Goal: Transaction & Acquisition: Download file/media

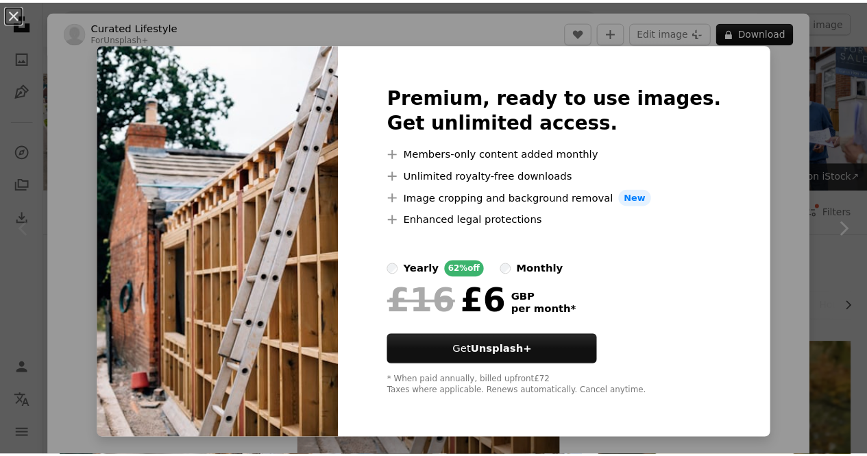
scroll to position [274, 0]
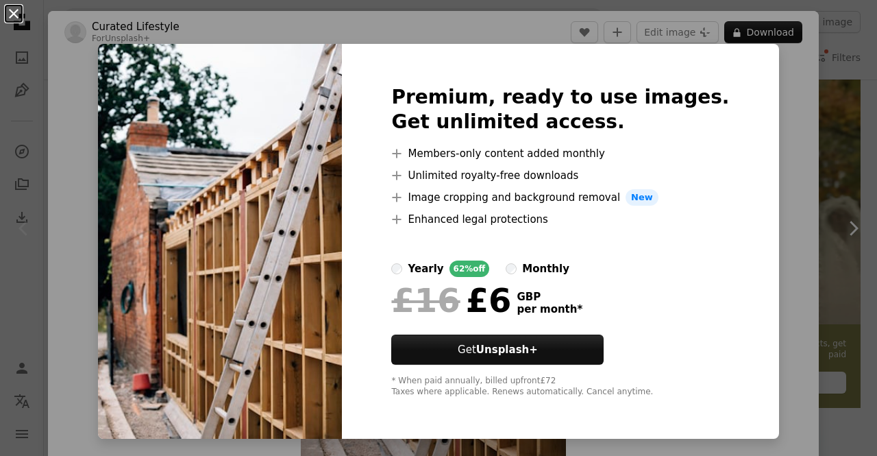
click at [19, 16] on button "An X shape" at bounding box center [13, 13] width 16 height 16
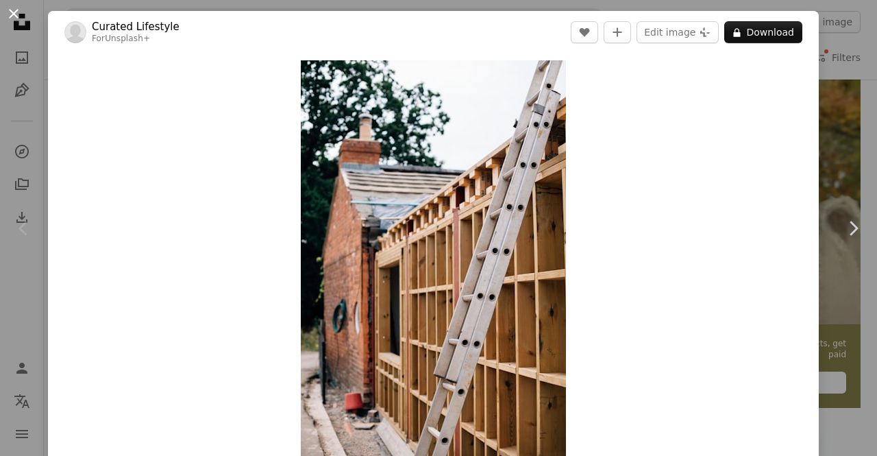
click at [18, 18] on button "An X shape" at bounding box center [13, 13] width 16 height 16
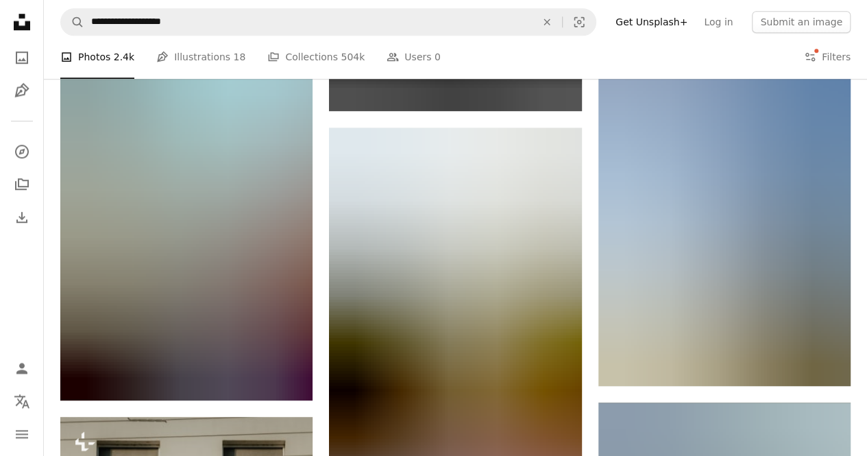
scroll to position [13640, 0]
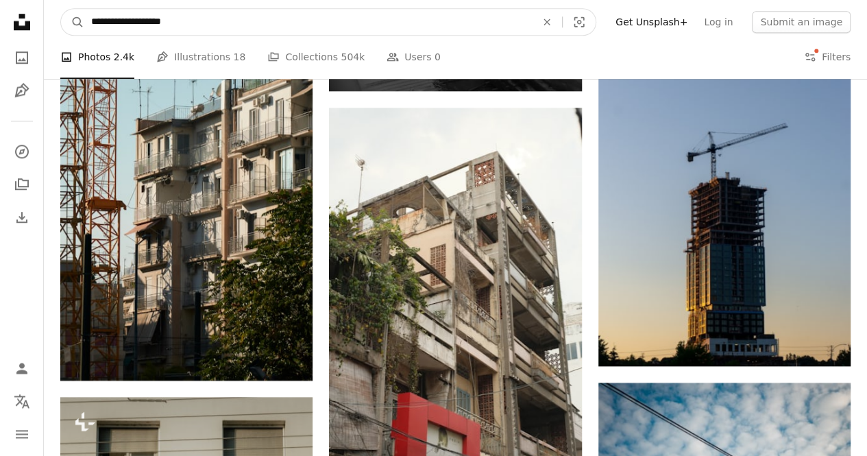
drag, startPoint x: 354, startPoint y: 21, endPoint x: 0, endPoint y: 0, distance: 354.3
type input "**********"
click at [61, 9] on button "A magnifying glass" at bounding box center [72, 22] width 23 height 26
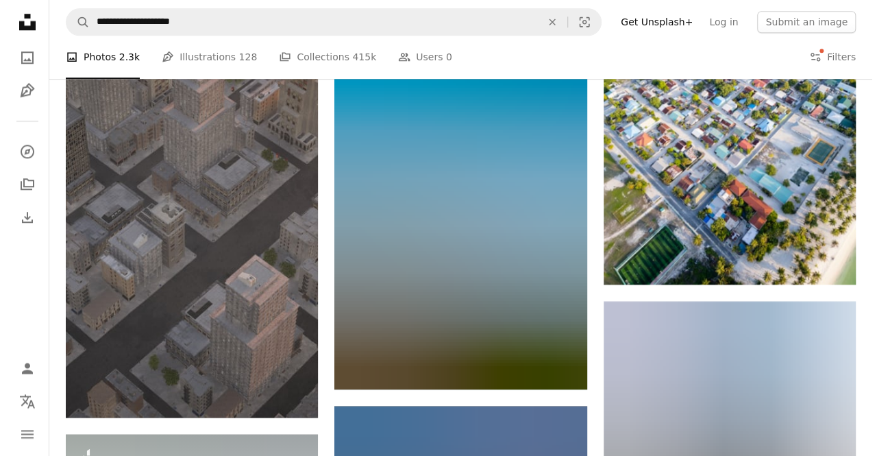
scroll to position [754, 0]
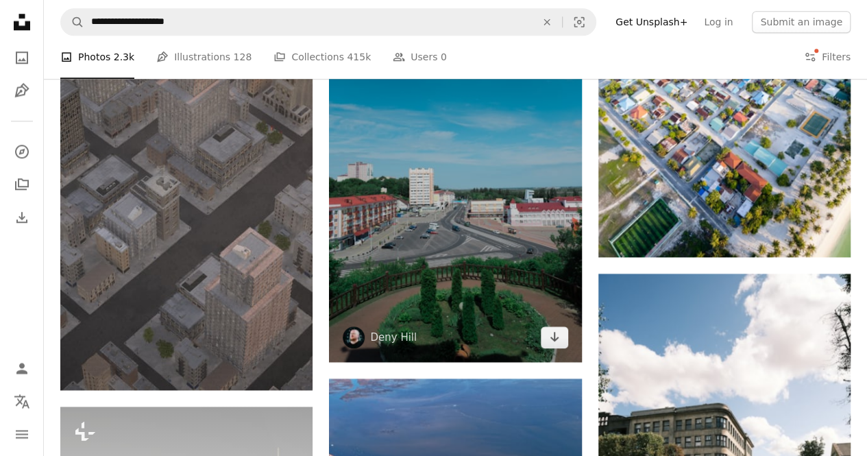
click at [382, 180] on img at bounding box center [455, 173] width 252 height 378
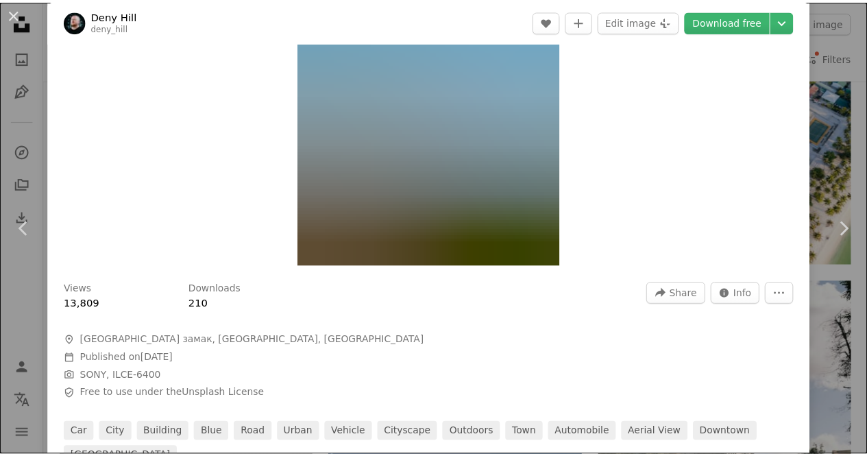
scroll to position [206, 0]
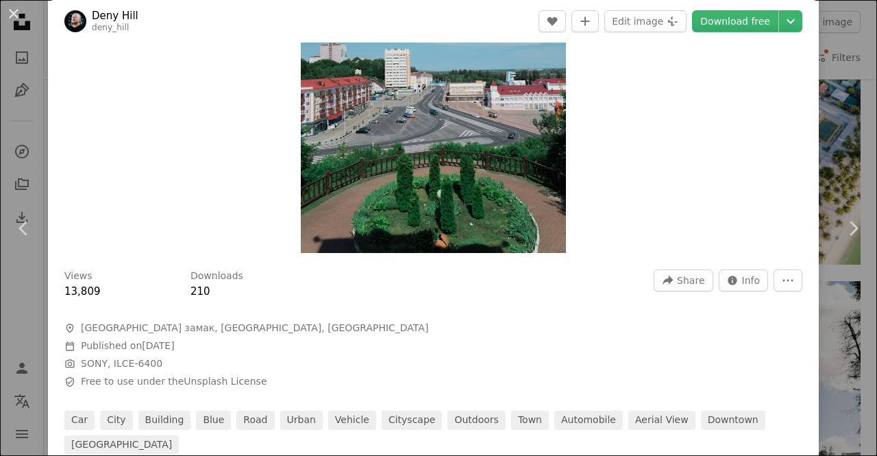
click at [812, 84] on div "An X shape Chevron left Chevron right [GEOGRAPHIC_DATA] deny_hill A heart A plu…" at bounding box center [438, 228] width 877 height 456
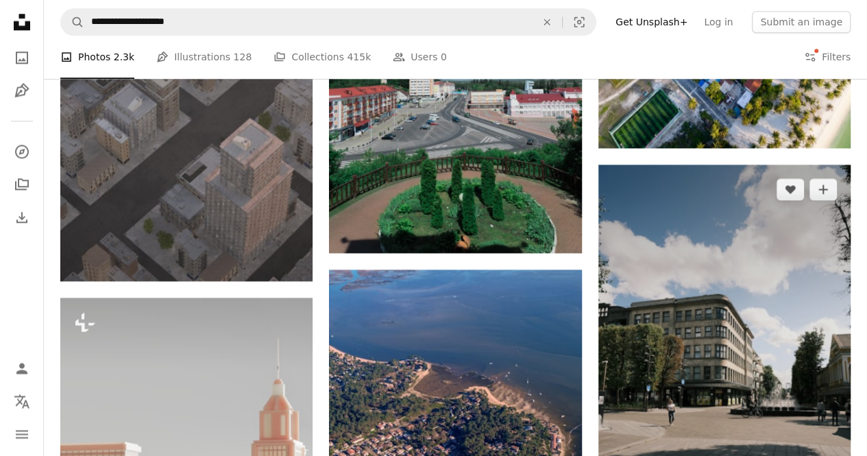
scroll to position [1028, 0]
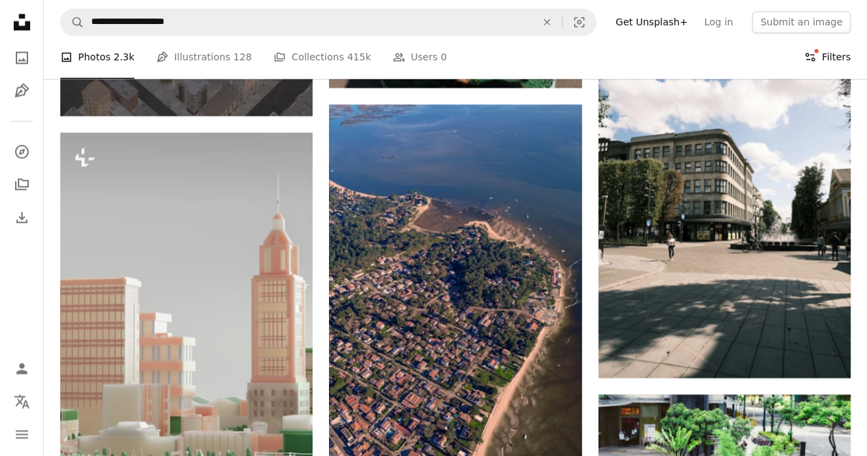
click at [841, 58] on button "Filters Filters" at bounding box center [827, 58] width 47 height 44
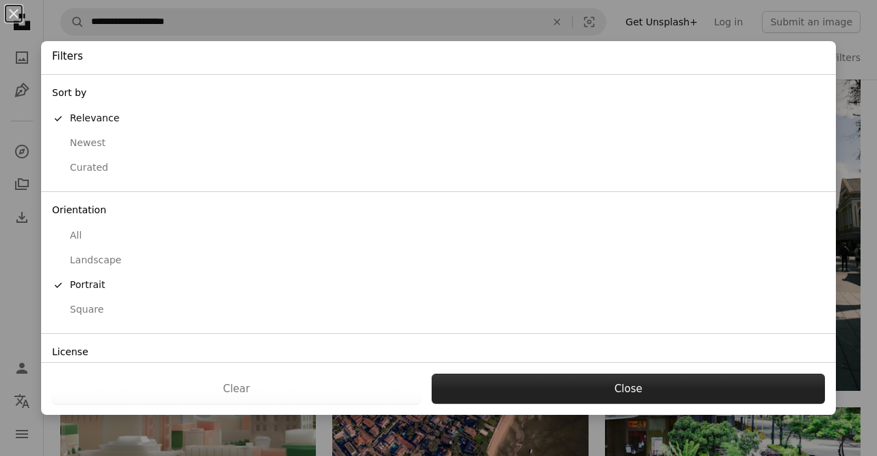
click at [587, 374] on button "Close" at bounding box center [628, 389] width 393 height 30
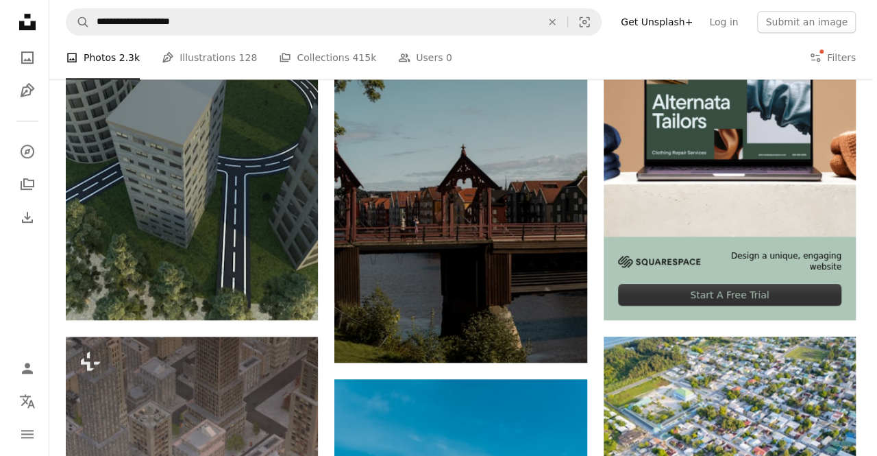
scroll to position [206, 0]
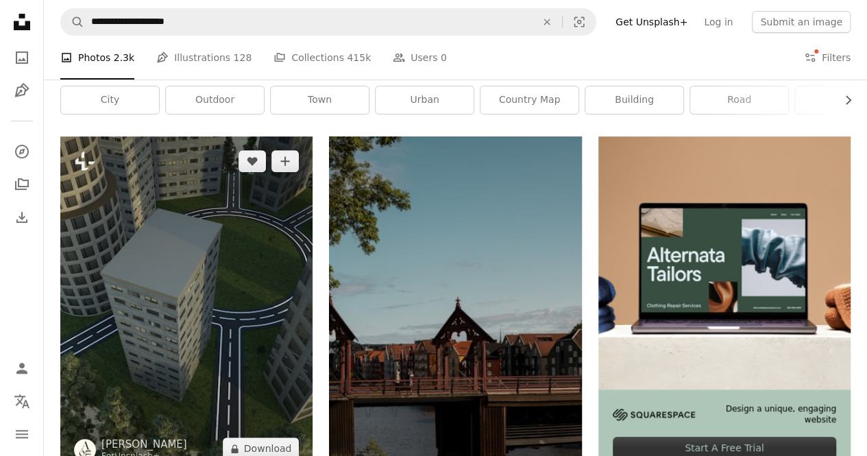
click at [218, 317] on img at bounding box center [186, 304] width 252 height 337
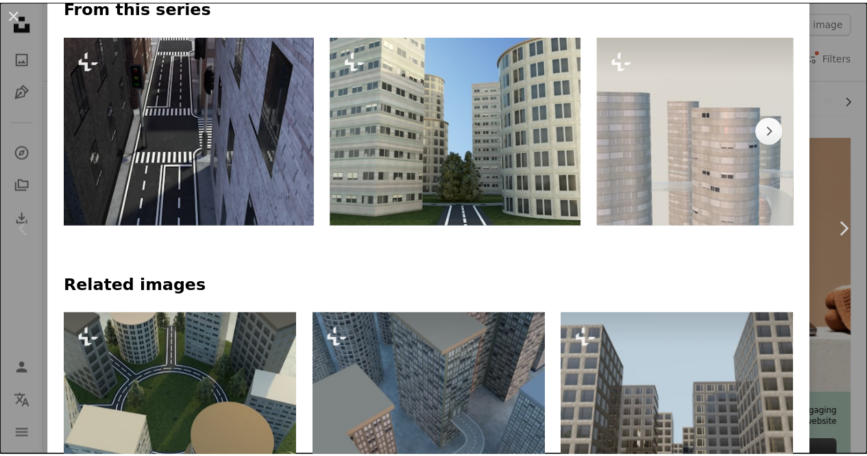
scroll to position [685, 0]
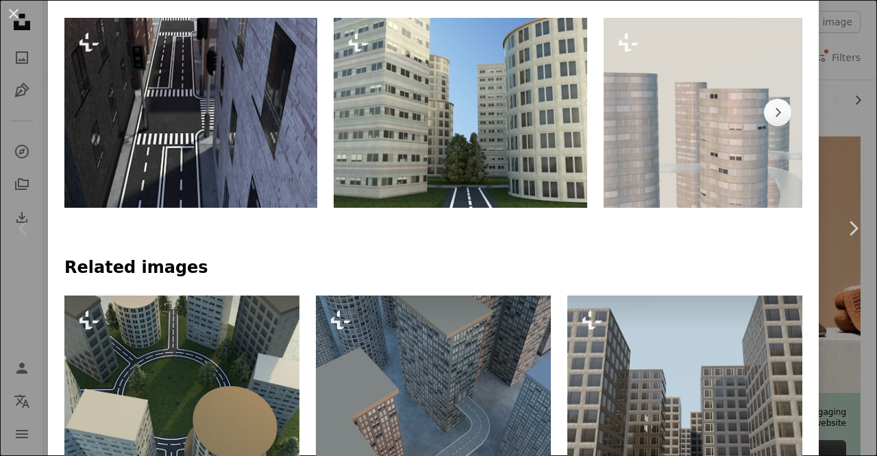
click at [840, 122] on div "An X shape Chevron left Chevron right [PERSON_NAME] For Unsplash+ A heart A plu…" at bounding box center [438, 228] width 877 height 456
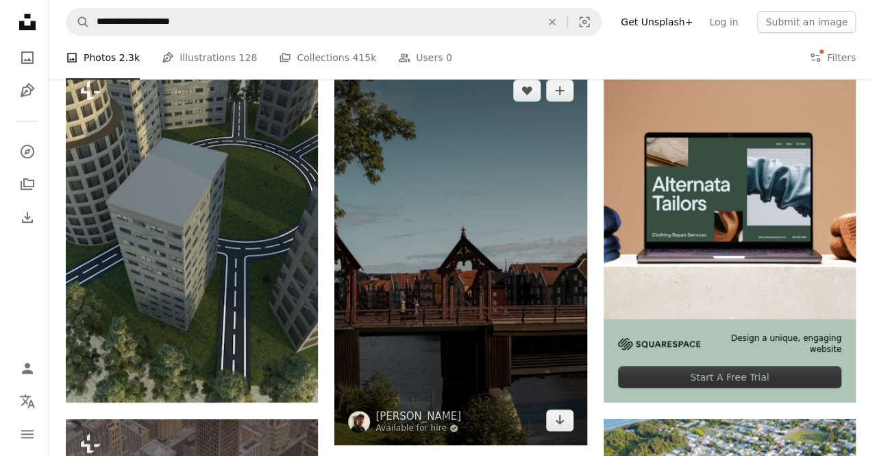
scroll to position [274, 0]
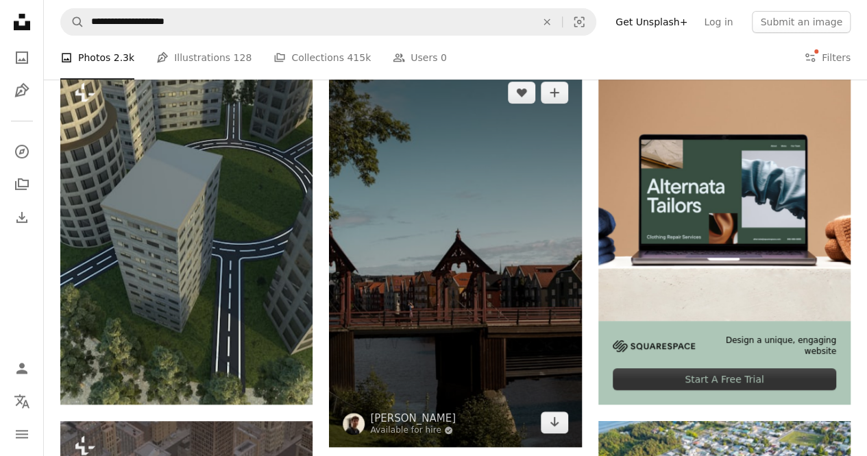
click at [514, 217] on img at bounding box center [455, 257] width 252 height 378
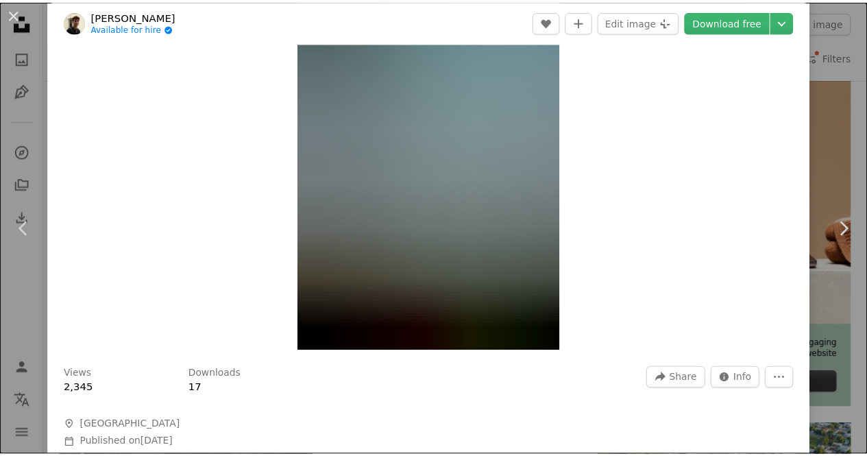
scroll to position [274, 0]
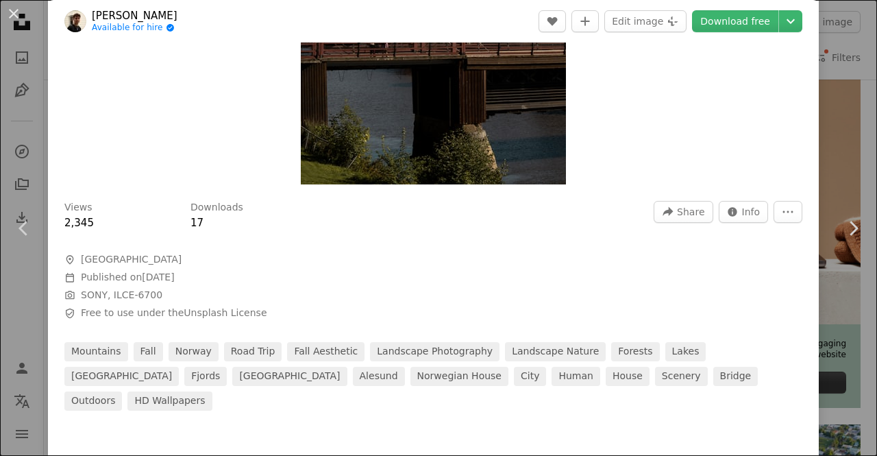
click at [831, 104] on div "An X shape Chevron left Chevron right [PERSON_NAME] Available for hire A checkm…" at bounding box center [438, 228] width 877 height 456
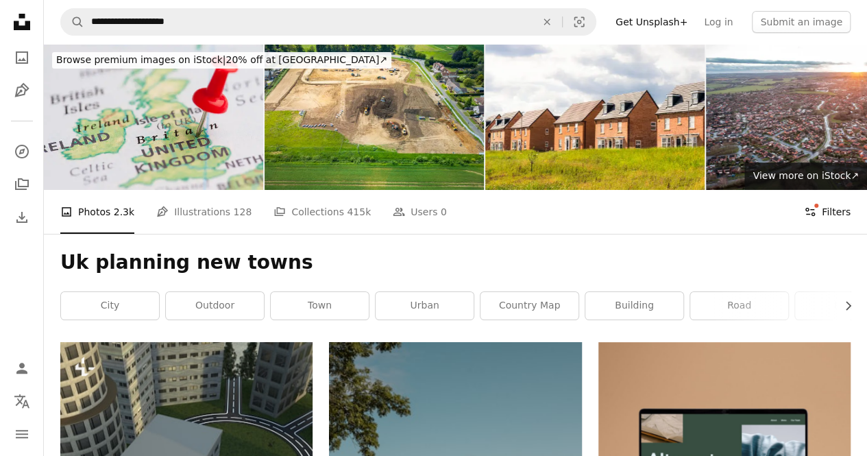
click at [816, 205] on button "Filters Filters" at bounding box center [827, 212] width 47 height 44
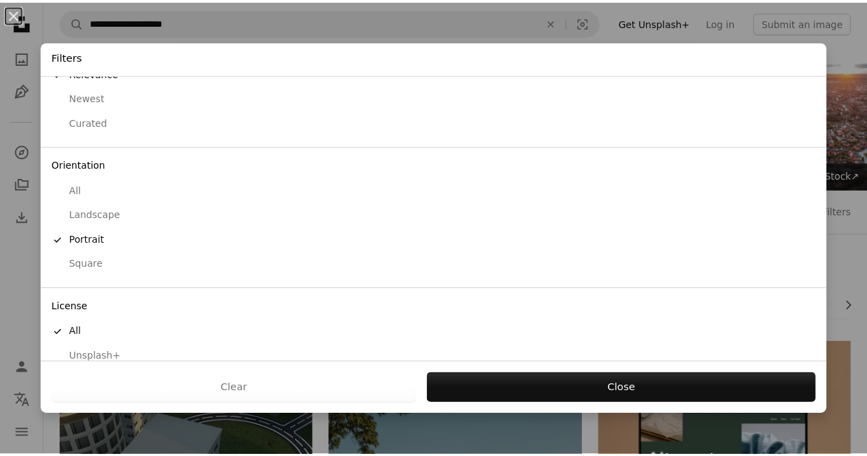
scroll to position [86, 0]
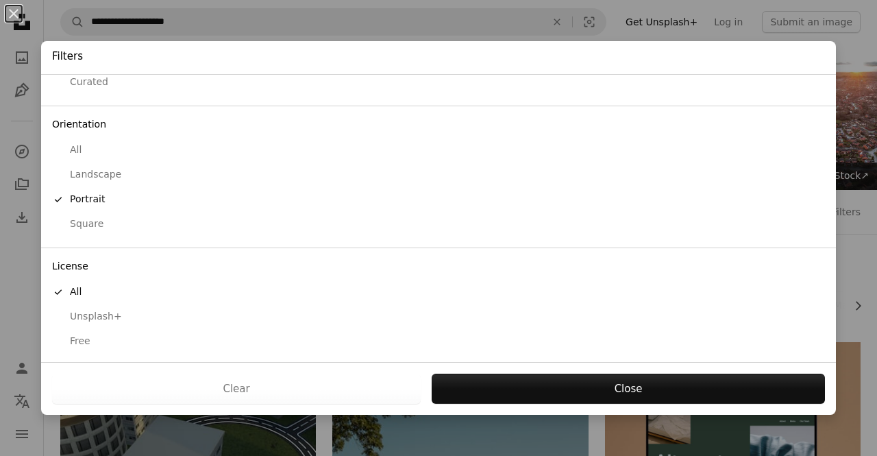
click at [124, 334] on div "Free" at bounding box center [438, 341] width 773 height 14
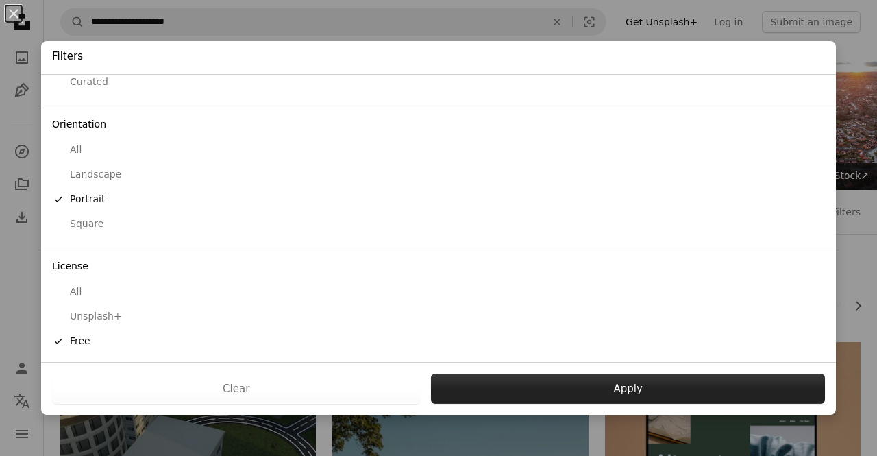
click at [467, 387] on button "Apply" at bounding box center [628, 389] width 394 height 30
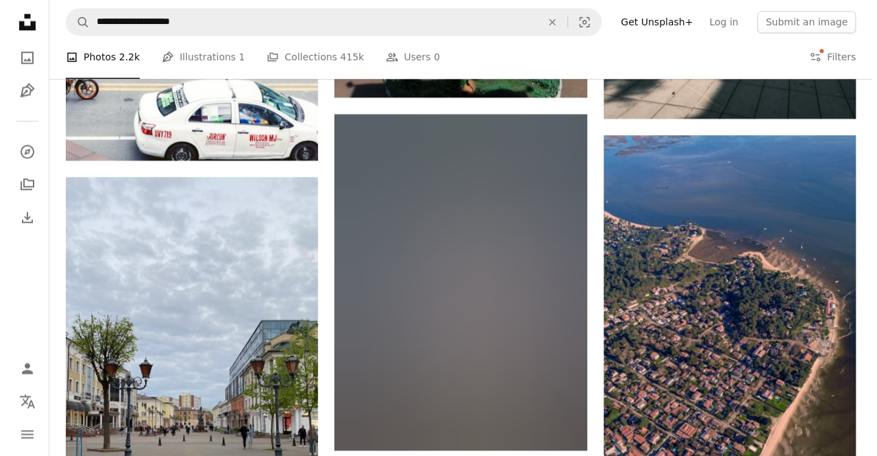
scroll to position [960, 0]
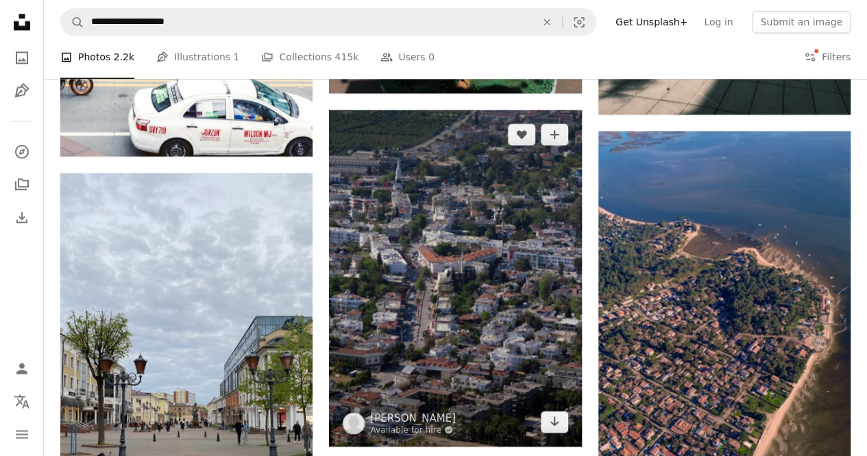
click at [492, 223] on img at bounding box center [455, 278] width 252 height 337
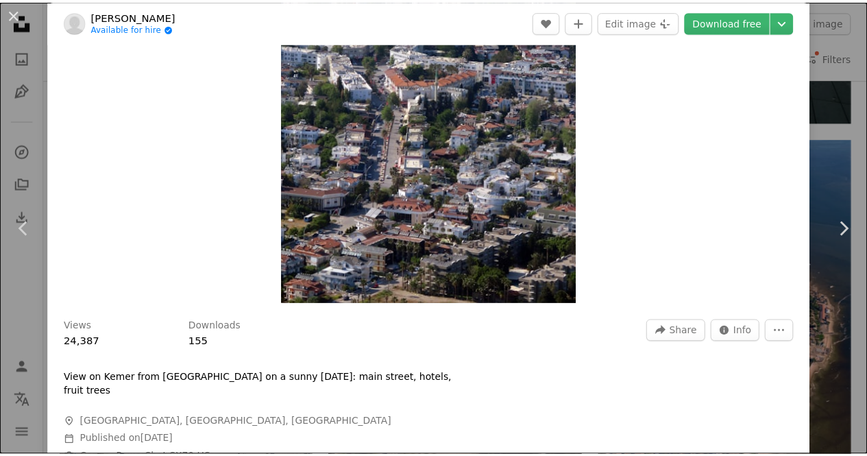
scroll to position [206, 0]
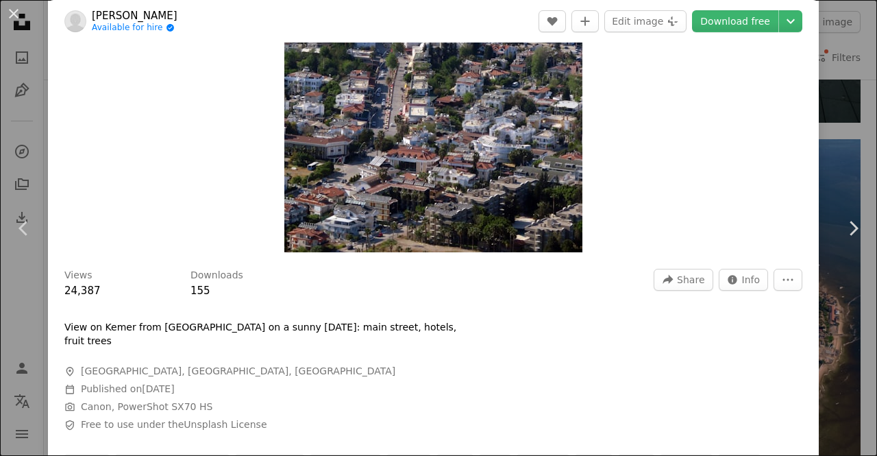
click at [822, 129] on div "An X shape Chevron left Chevron right [PERSON_NAME] Available for hire A checkm…" at bounding box center [438, 228] width 877 height 456
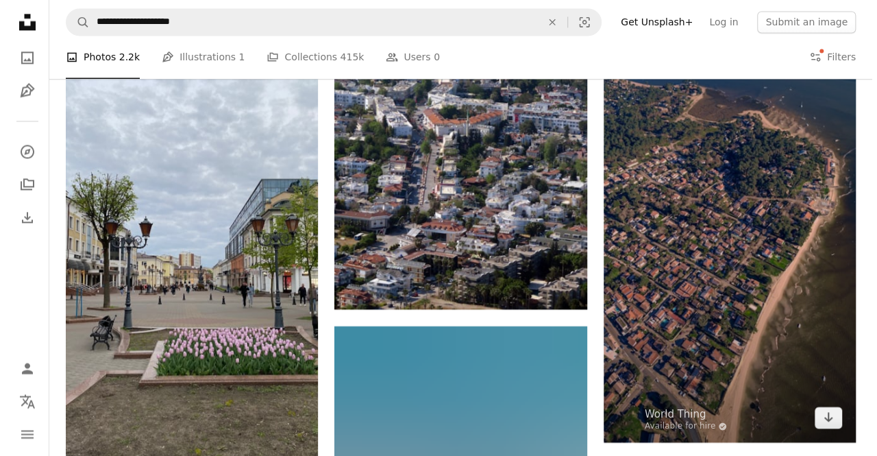
scroll to position [1371, 0]
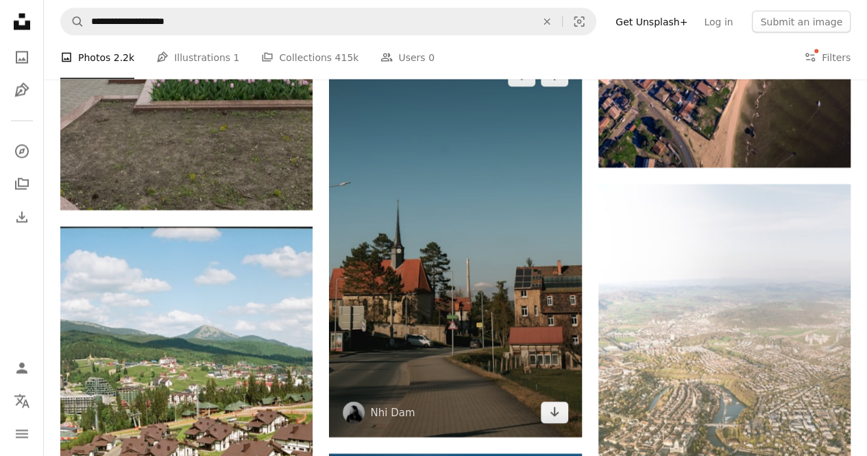
click at [454, 223] on img at bounding box center [455, 244] width 252 height 386
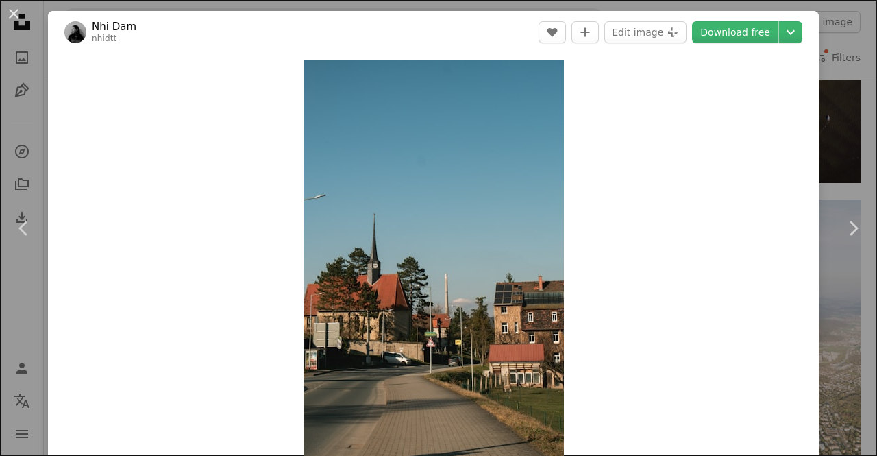
click at [827, 97] on div "An X shape Chevron left Chevron right Nhi Dam nhidtt A heart A plus sign Edit i…" at bounding box center [438, 228] width 877 height 456
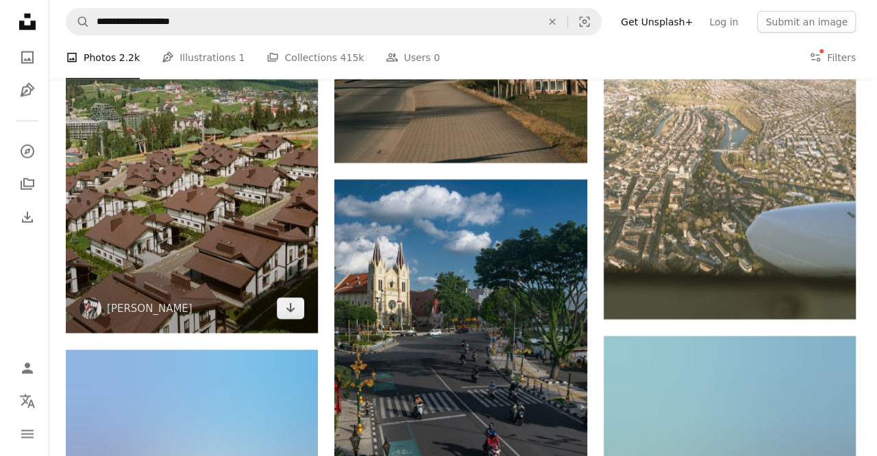
scroll to position [1576, 0]
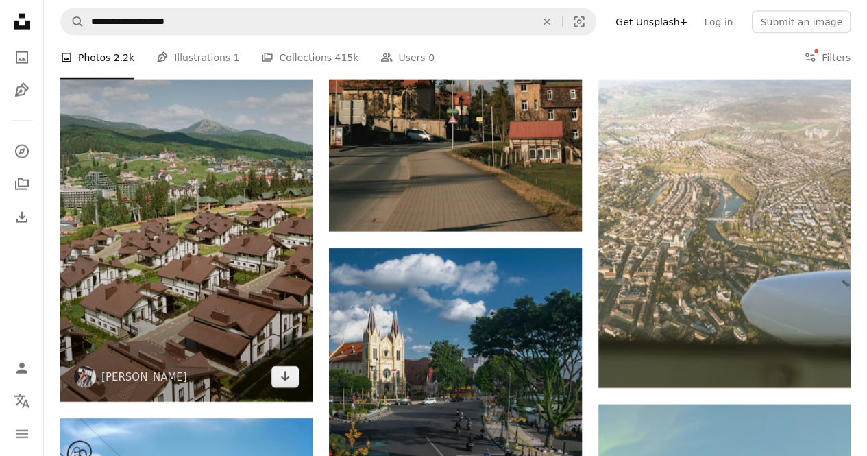
click at [214, 234] on img at bounding box center [186, 211] width 252 height 380
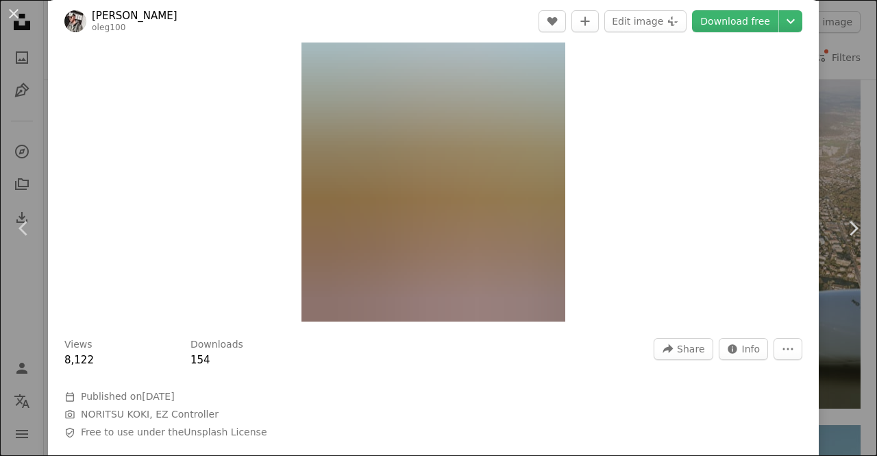
scroll to position [206, 0]
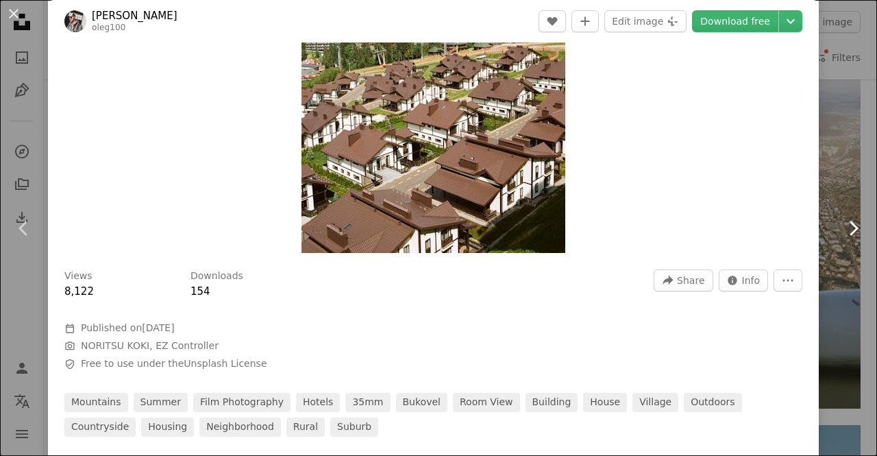
click at [831, 165] on link "Chevron right" at bounding box center [853, 228] width 48 height 132
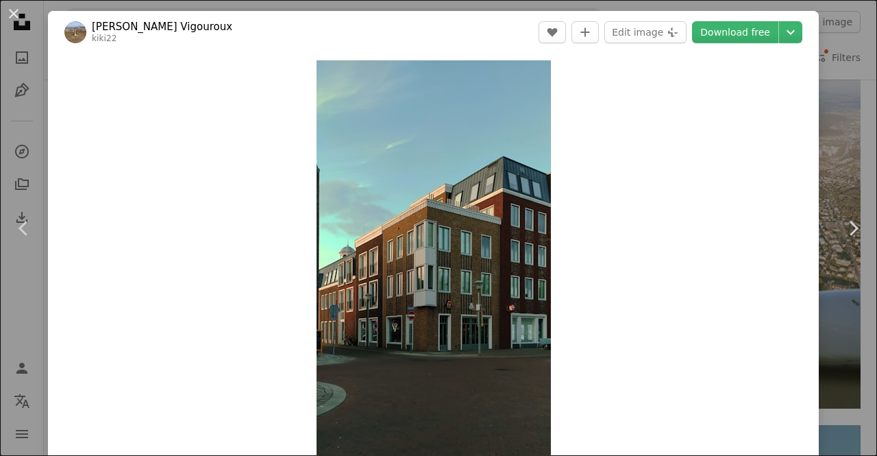
click at [835, 106] on div "An X shape Chevron left Chevron right [PERSON_NAME] Vigouroux kiki22 A heart A …" at bounding box center [438, 228] width 877 height 456
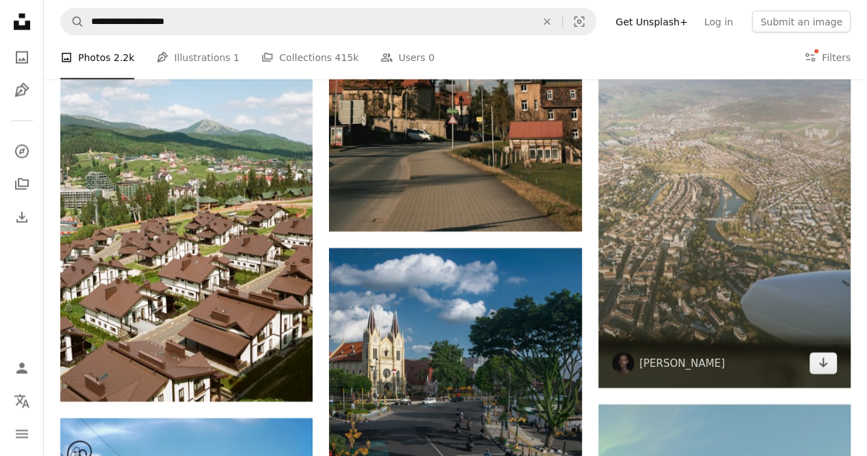
click at [799, 161] on img at bounding box center [724, 183] width 252 height 409
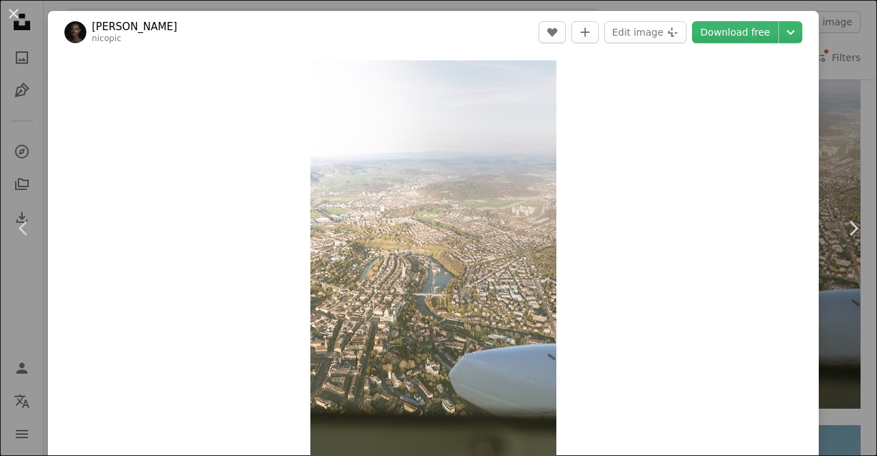
click at [805, 154] on div "Zoom in" at bounding box center [433, 259] width 771 height 412
click at [831, 139] on div "An X shape Chevron left Chevron right [PERSON_NAME] nicopic A heart A plus sign…" at bounding box center [438, 228] width 877 height 456
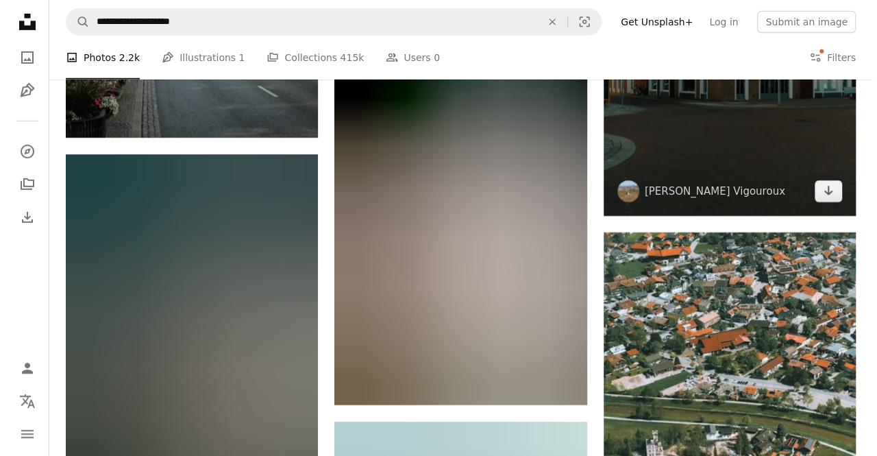
scroll to position [2330, 0]
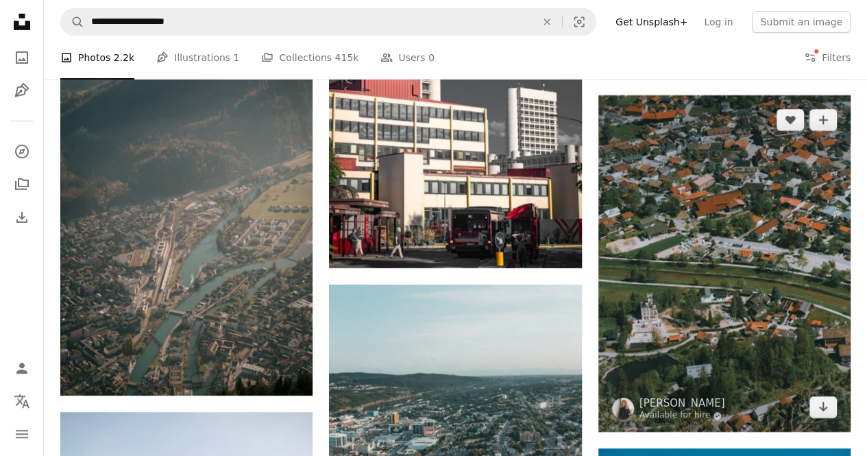
click at [684, 194] on img at bounding box center [724, 263] width 252 height 337
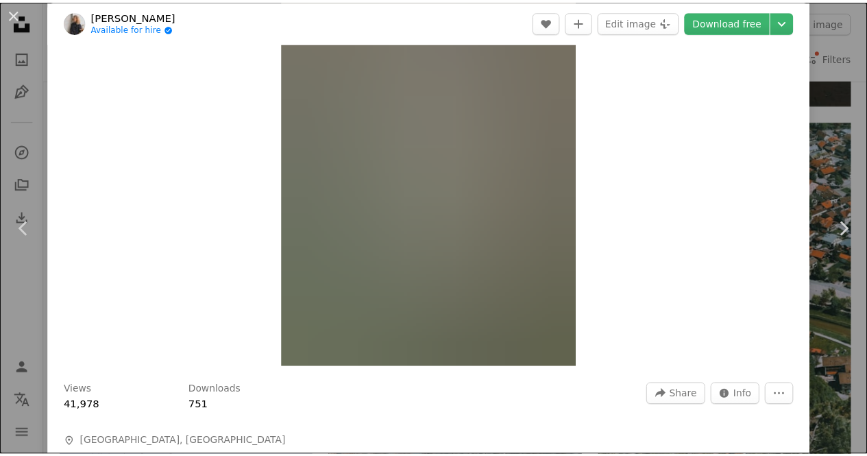
scroll to position [137, 0]
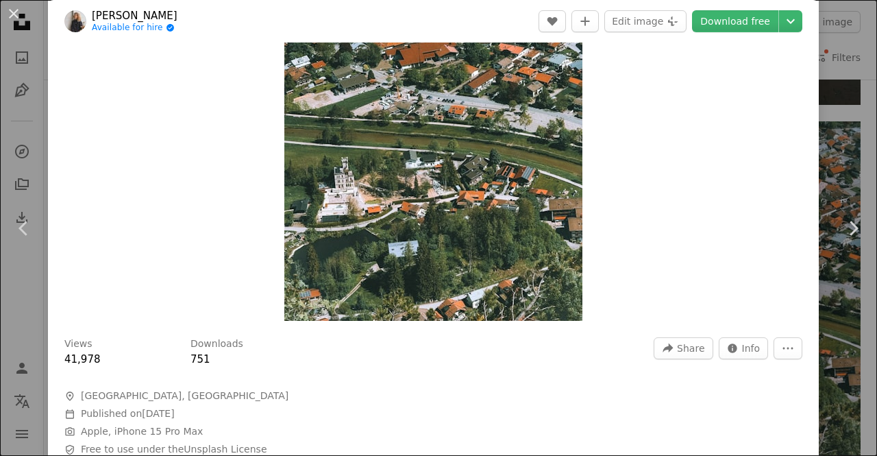
click at [822, 147] on div "An X shape Chevron left Chevron right [PERSON_NAME] Available for hire A checkm…" at bounding box center [438, 228] width 877 height 456
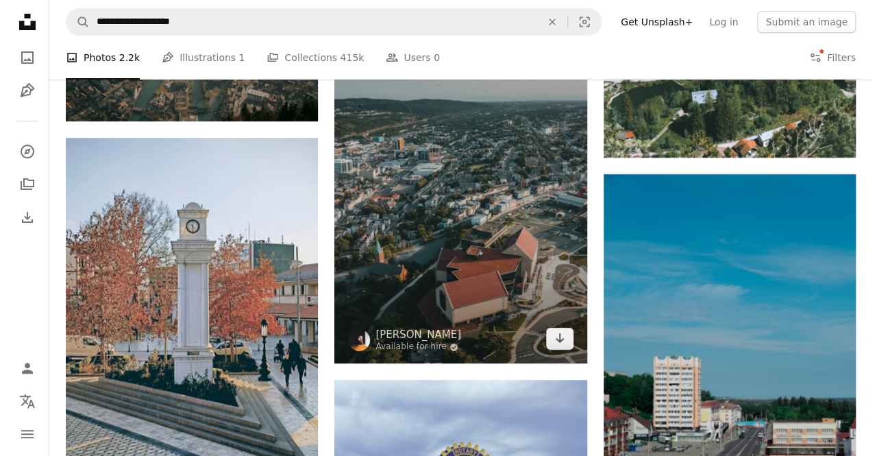
scroll to position [2742, 0]
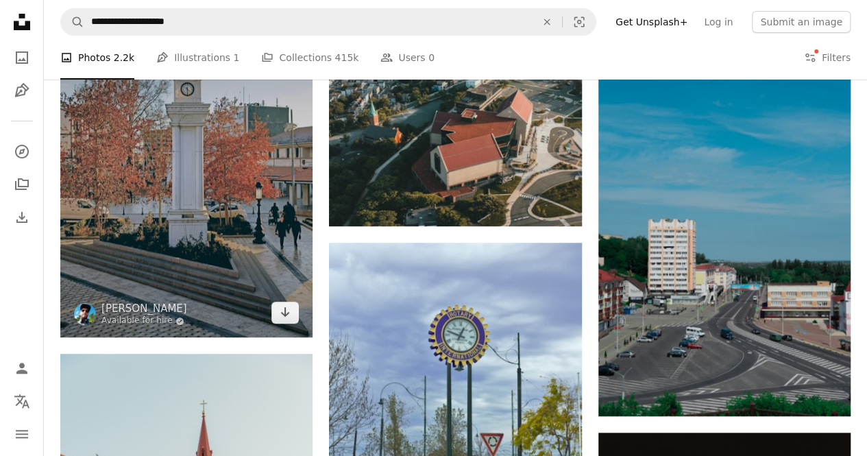
click at [252, 186] on img at bounding box center [186, 169] width 252 height 337
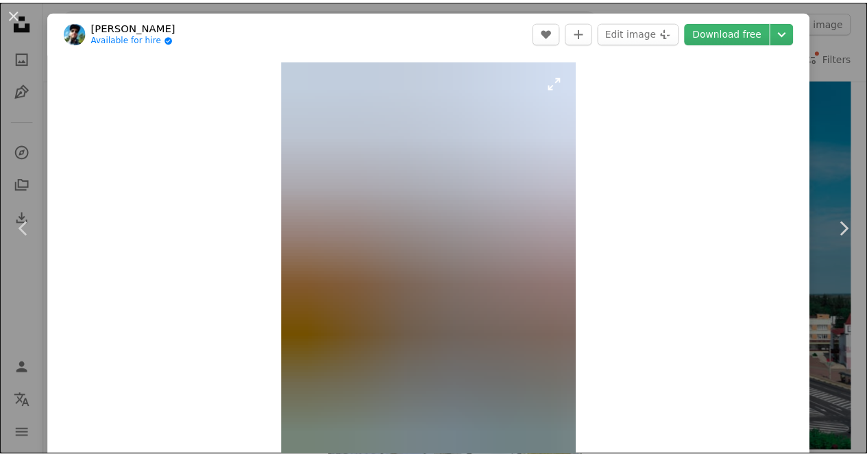
scroll to position [206, 0]
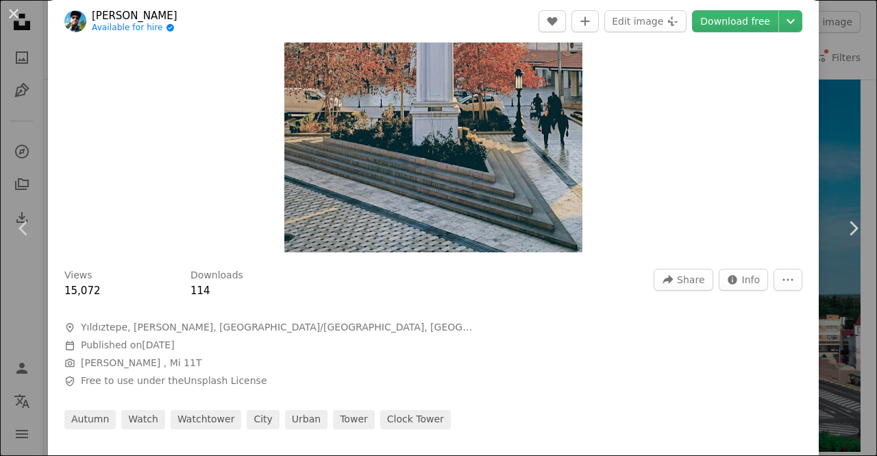
click at [825, 160] on div "An X shape Chevron left Chevron right Ahmet Emre Usta Available for hire A chec…" at bounding box center [438, 228] width 877 height 456
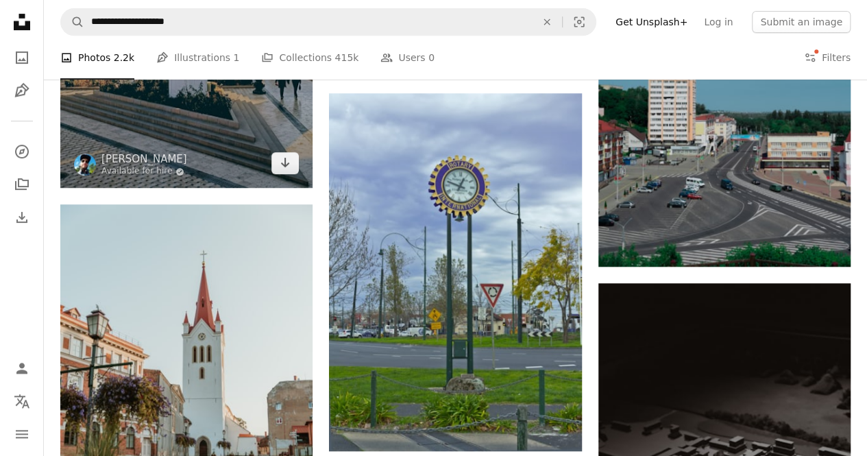
scroll to position [2879, 0]
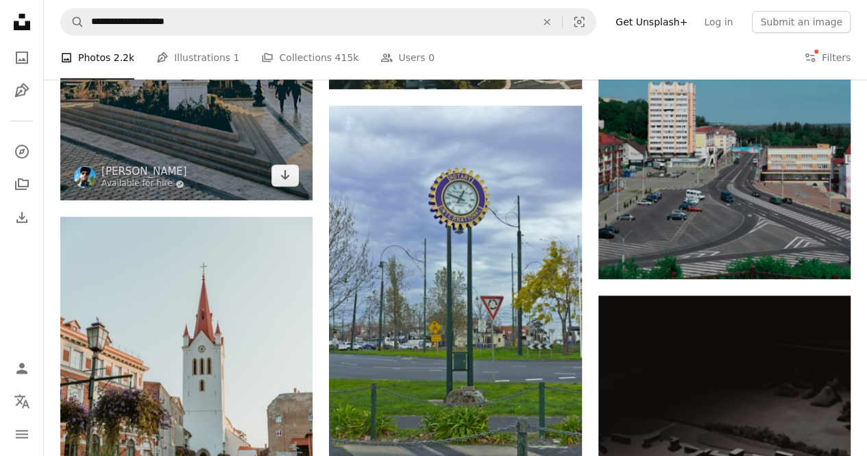
click at [241, 183] on img at bounding box center [186, 32] width 252 height 337
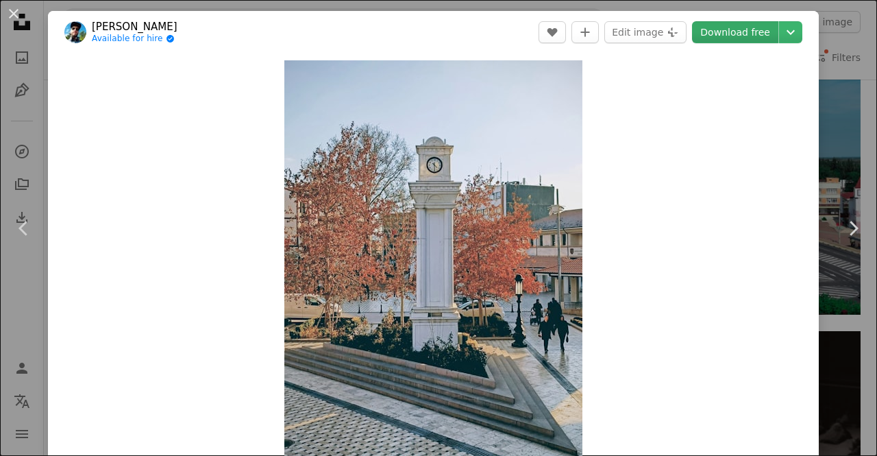
click at [738, 34] on link "Download free" at bounding box center [735, 32] width 86 height 22
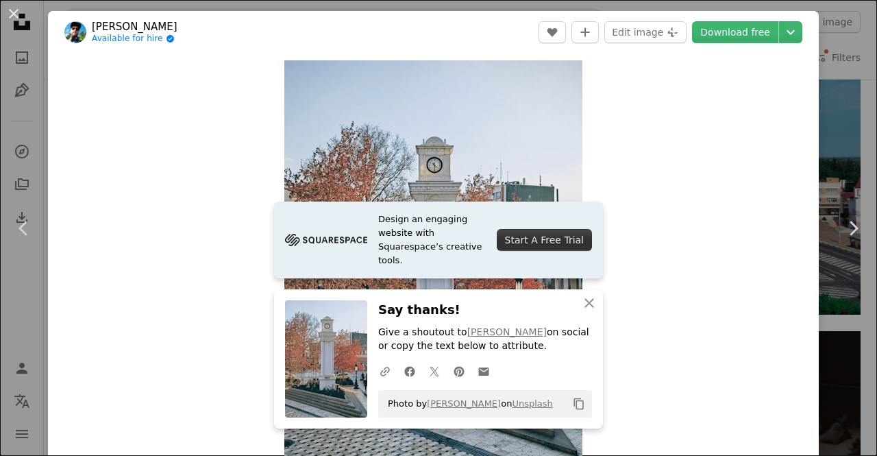
click at [836, 112] on div "An X shape Chevron left Chevron right Design an engaging website with Squarespa…" at bounding box center [438, 228] width 877 height 456
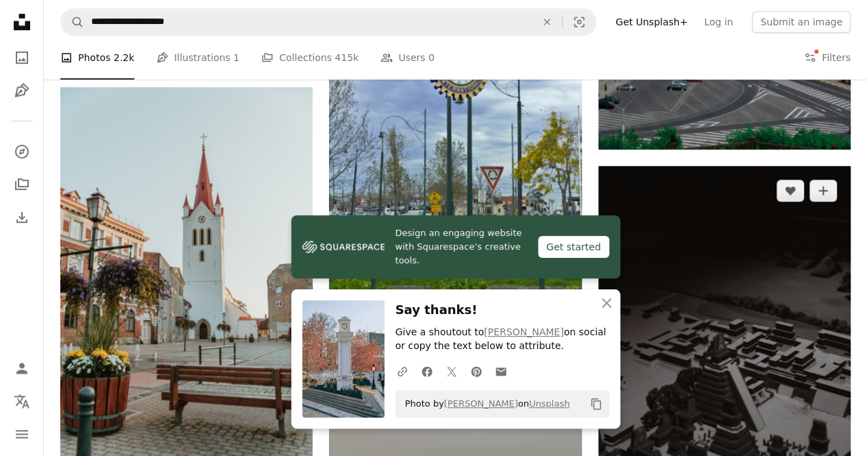
scroll to position [3290, 0]
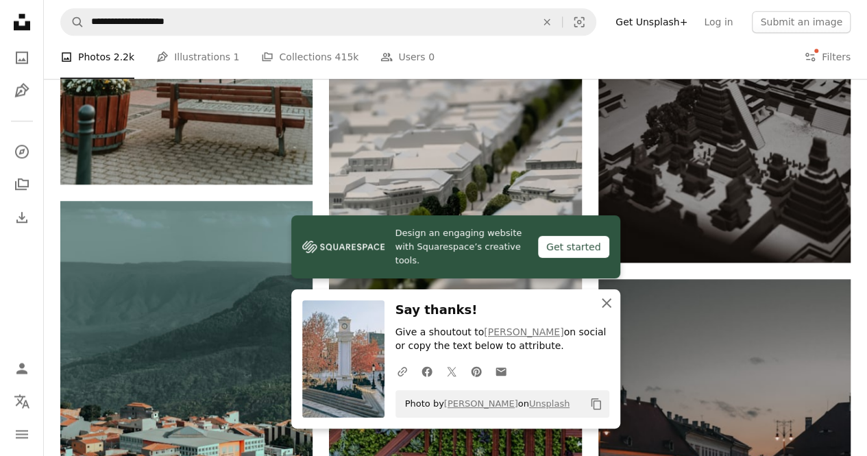
click at [611, 304] on icon "An X shape" at bounding box center [606, 303] width 16 height 16
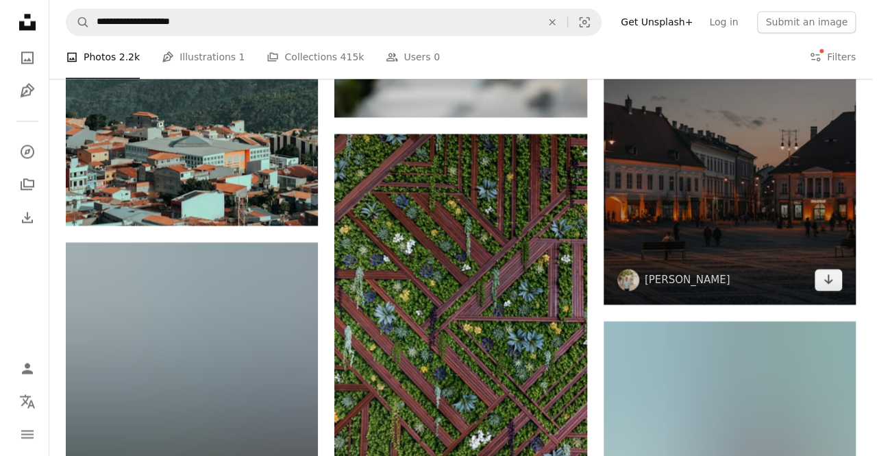
scroll to position [3701, 0]
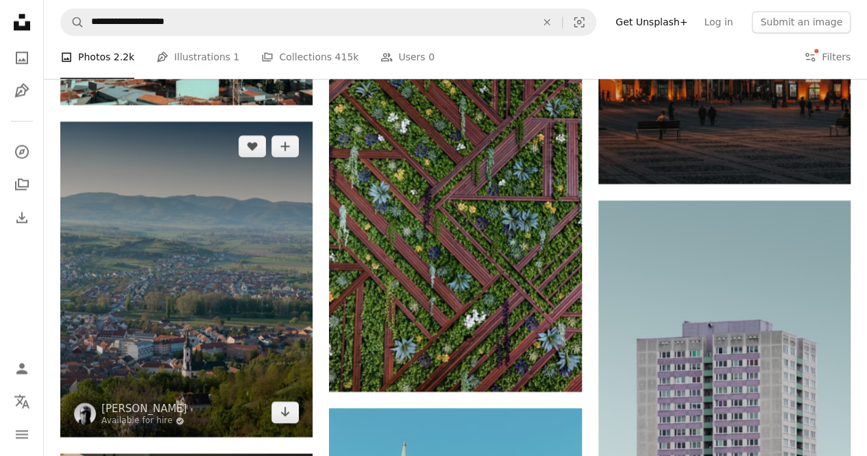
click at [287, 313] on img at bounding box center [186, 278] width 252 height 315
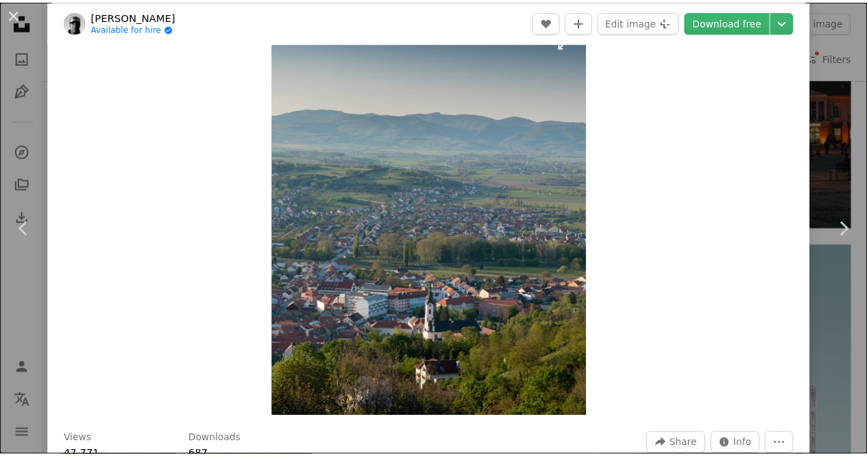
scroll to position [206, 0]
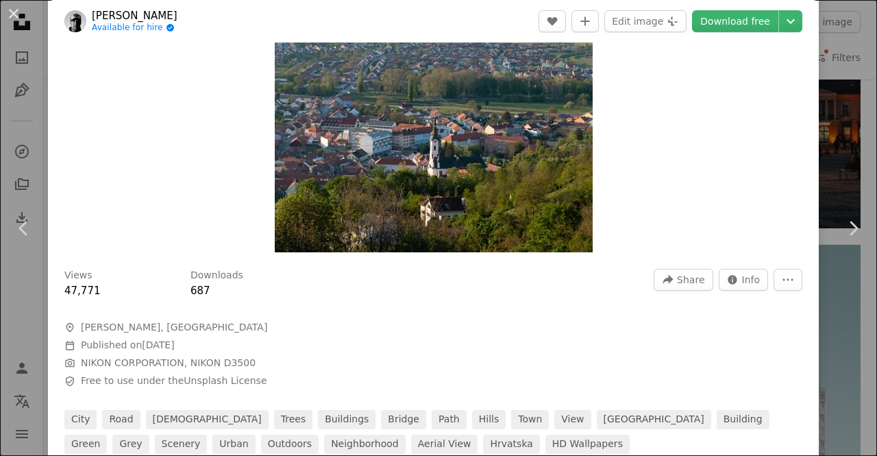
click at [843, 132] on div "An X shape Chevron left Chevron right [PERSON_NAME] Available for hire A checkm…" at bounding box center [438, 228] width 877 height 456
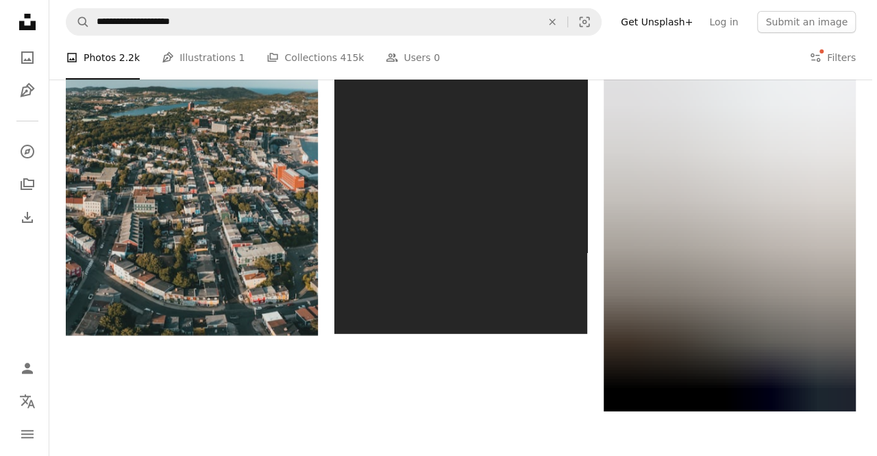
scroll to position [5278, 0]
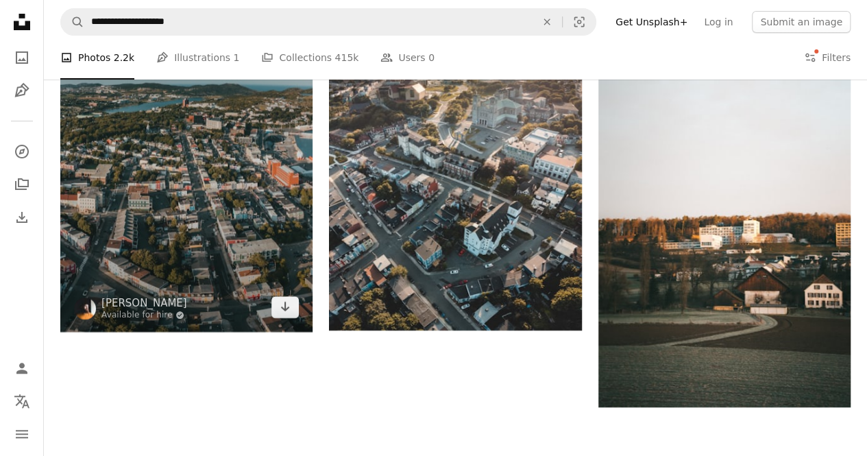
click at [277, 216] on img at bounding box center [186, 155] width 252 height 354
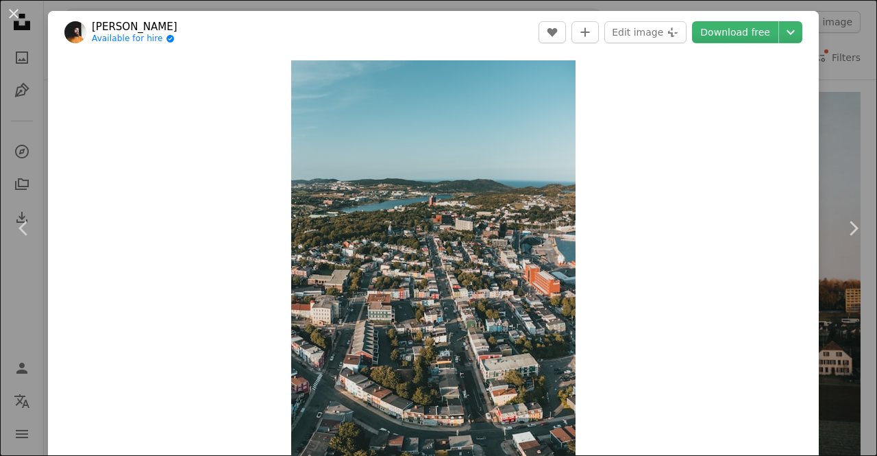
click at [831, 132] on div "An X shape Chevron left Chevron right [PERSON_NAME] Available for hire A checkm…" at bounding box center [438, 228] width 877 height 456
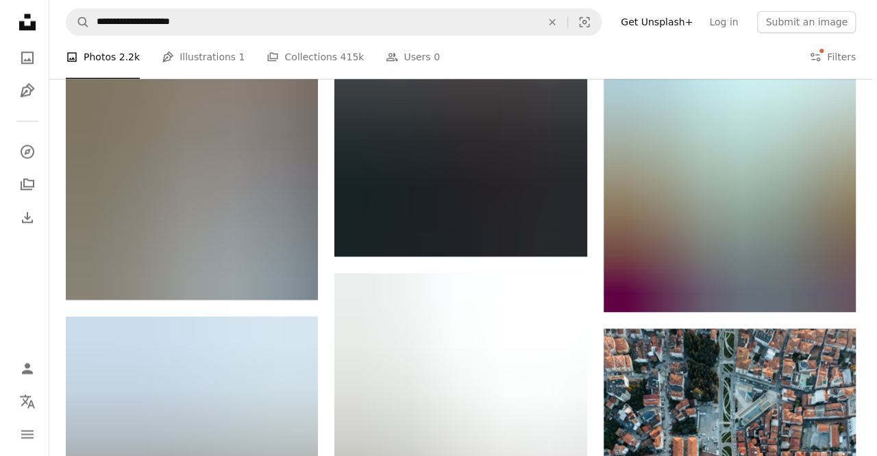
scroll to position [5895, 0]
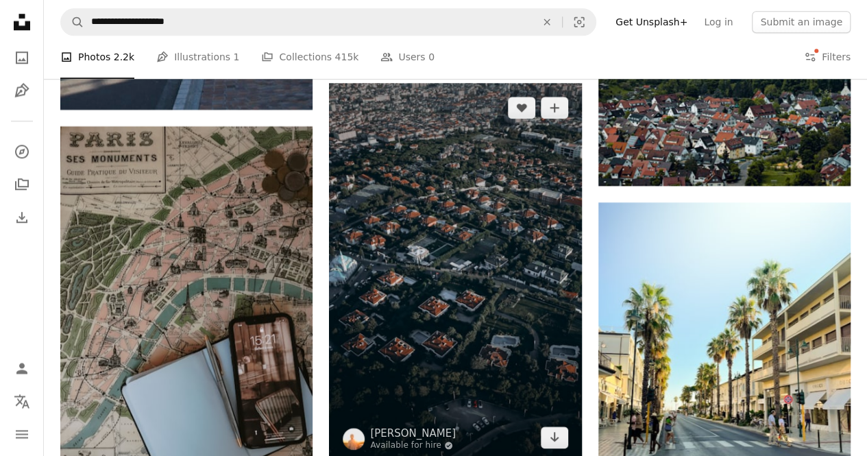
click at [515, 218] on img at bounding box center [455, 272] width 252 height 378
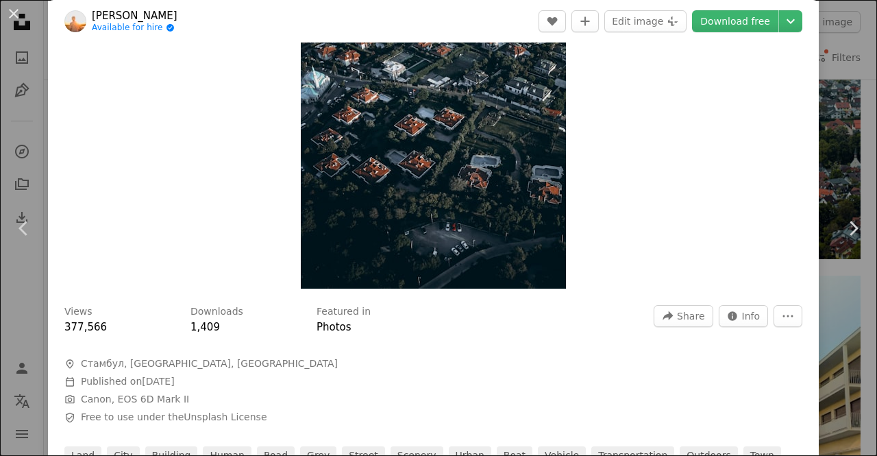
scroll to position [206, 0]
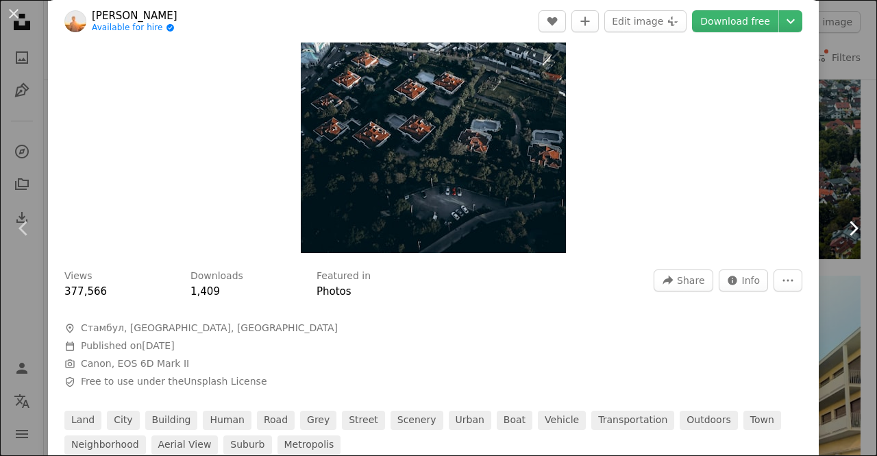
click at [829, 167] on link "Chevron right" at bounding box center [853, 228] width 48 height 132
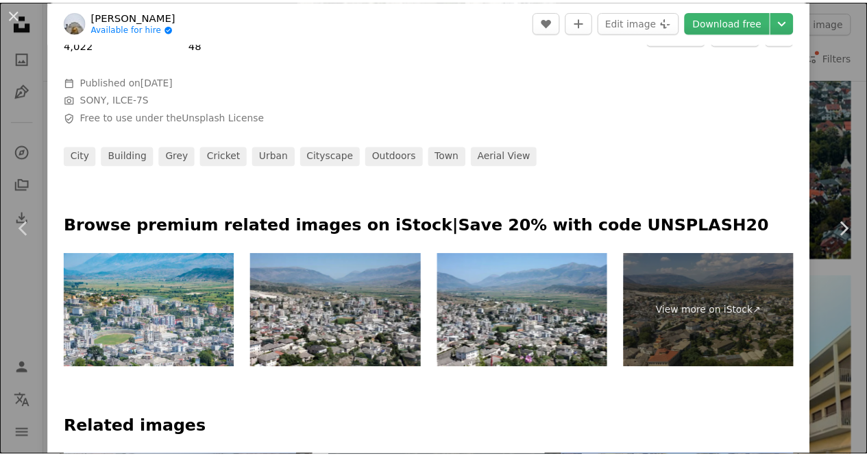
scroll to position [480, 0]
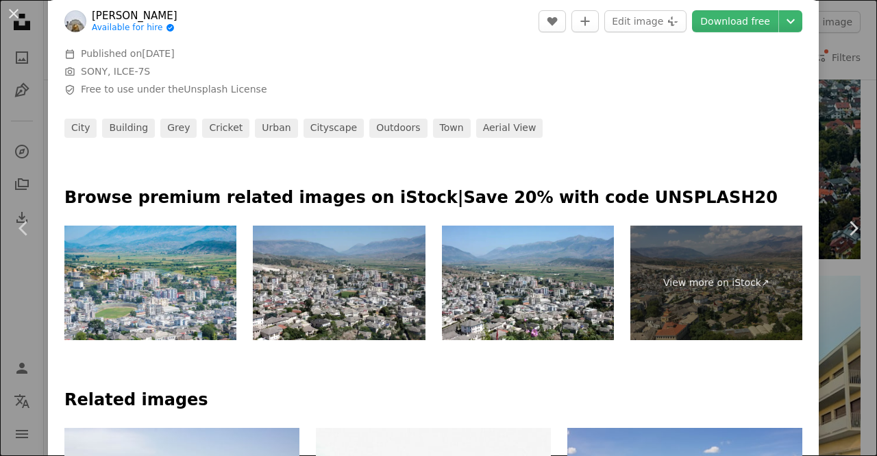
click at [824, 127] on div "An X shape Chevron left Chevron right [PERSON_NAME] Available for hire A checkm…" at bounding box center [438, 228] width 877 height 456
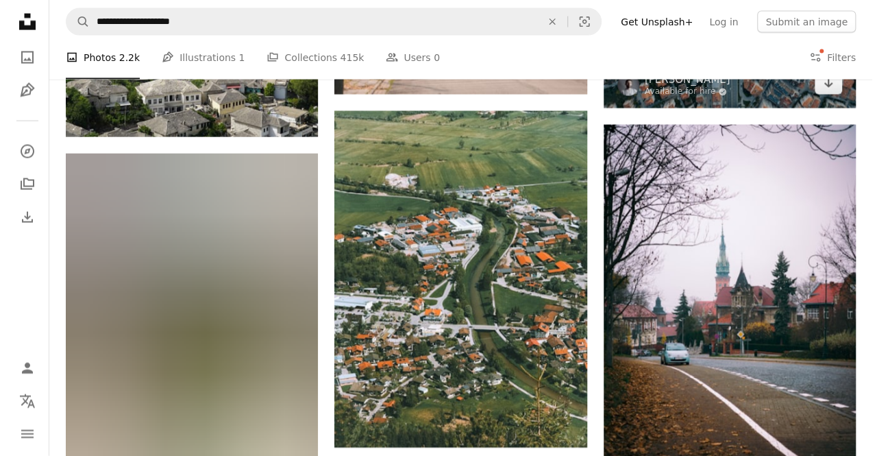
scroll to position [6786, 0]
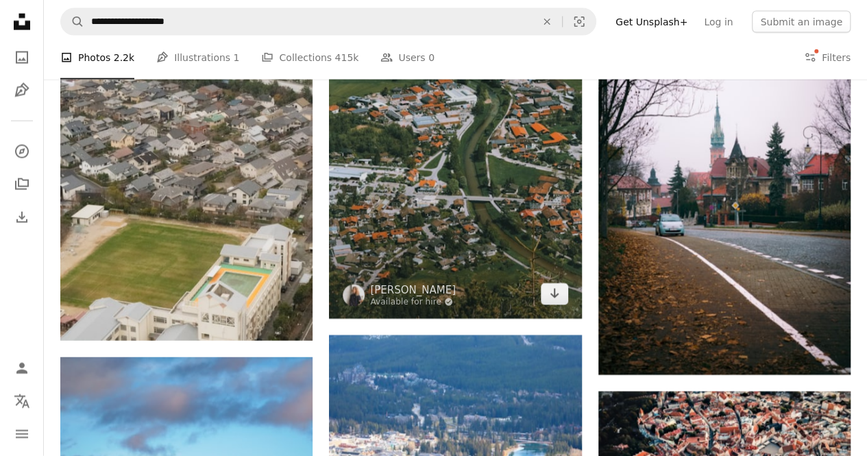
click at [431, 167] on img at bounding box center [455, 150] width 252 height 337
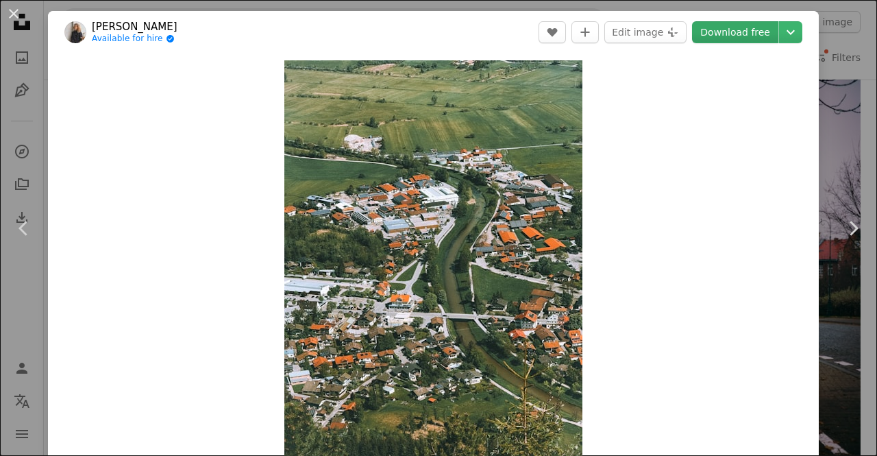
click at [748, 37] on link "Download free" at bounding box center [735, 32] width 86 height 22
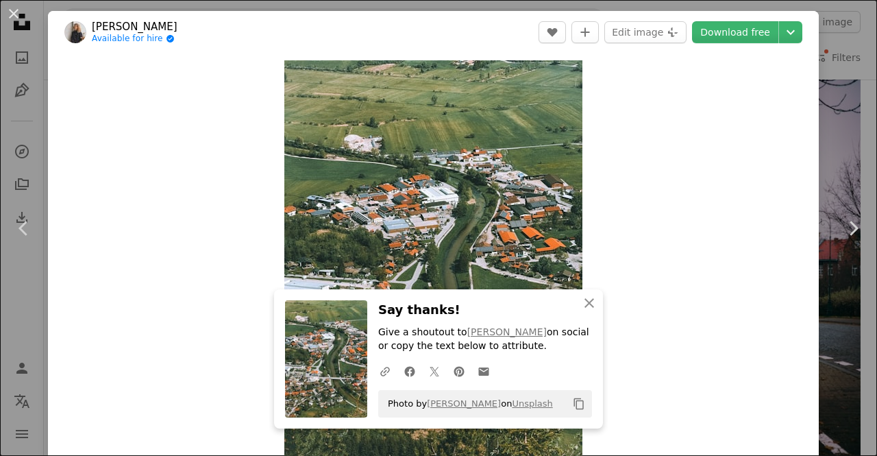
click at [835, 116] on div "An X shape Chevron left Chevron right An X shape Close Say thanks! Give a shout…" at bounding box center [438, 228] width 877 height 456
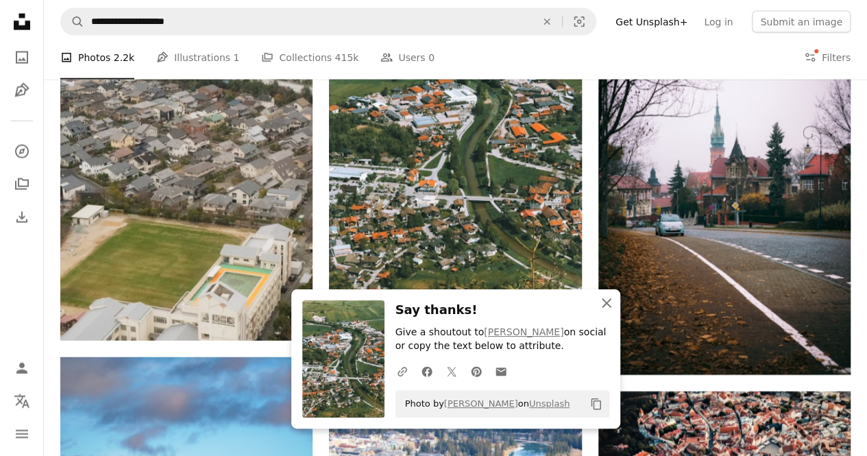
click at [600, 305] on icon "An X shape" at bounding box center [606, 303] width 16 height 16
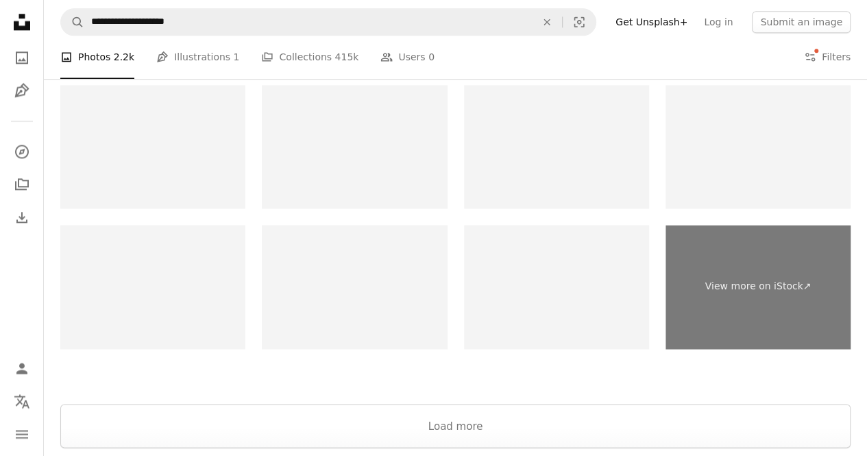
scroll to position [8729, 0]
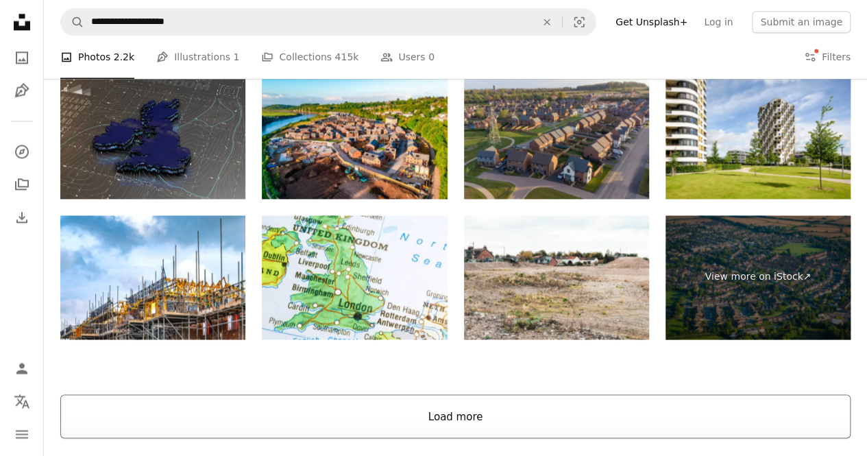
click at [559, 409] on button "Load more" at bounding box center [455, 416] width 790 height 44
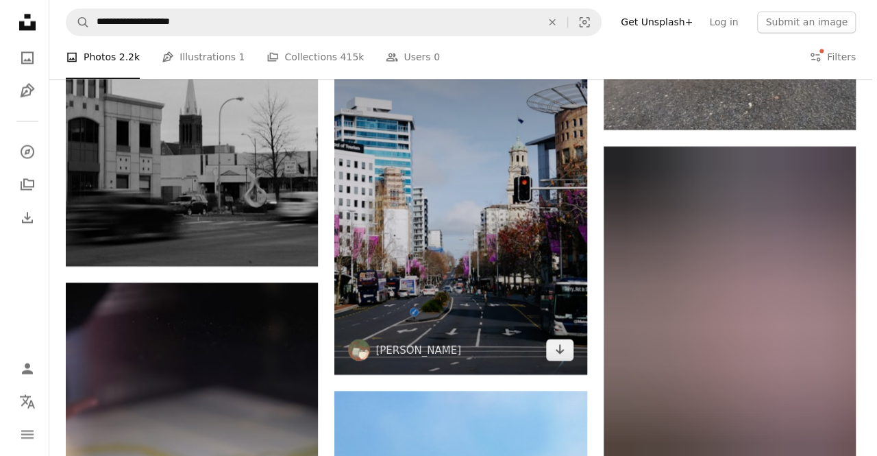
scroll to position [8935, 0]
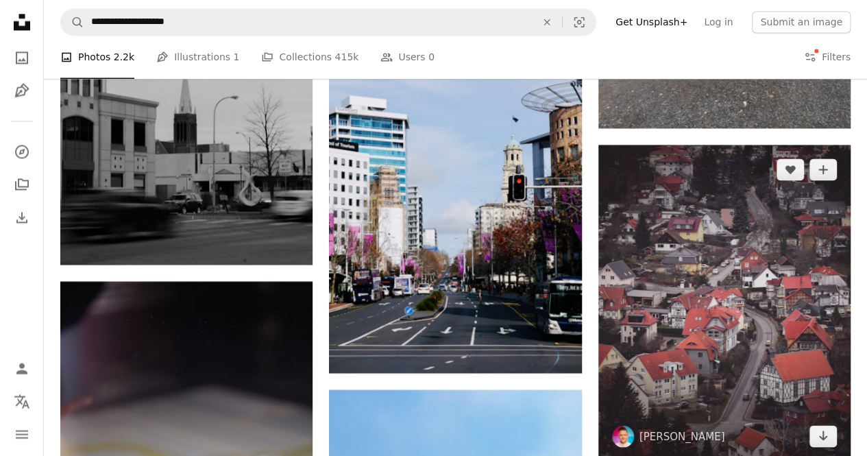
click at [744, 243] on img at bounding box center [724, 302] width 252 height 315
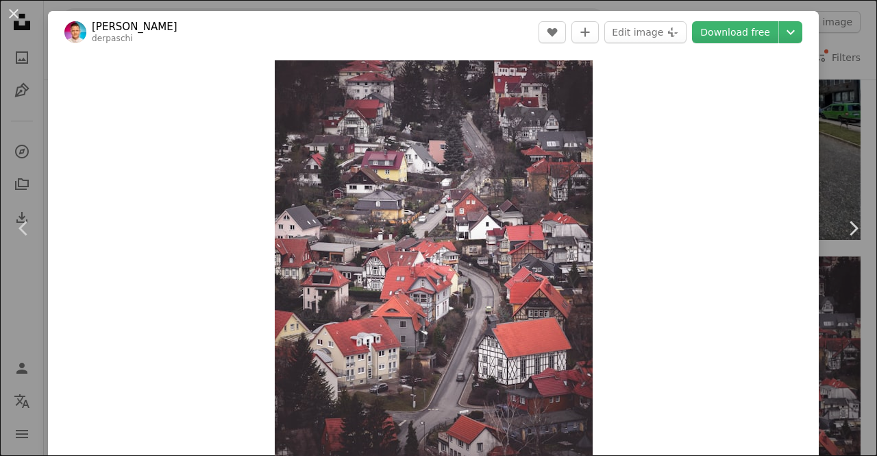
click at [829, 69] on div "An X shape Chevron left Chevron right [PERSON_NAME] derpaschi A heart A plus si…" at bounding box center [438, 228] width 877 height 456
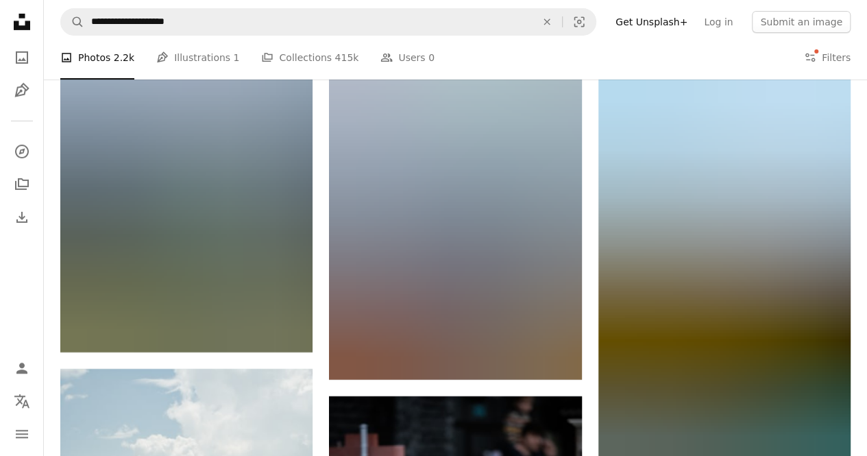
scroll to position [12842, 0]
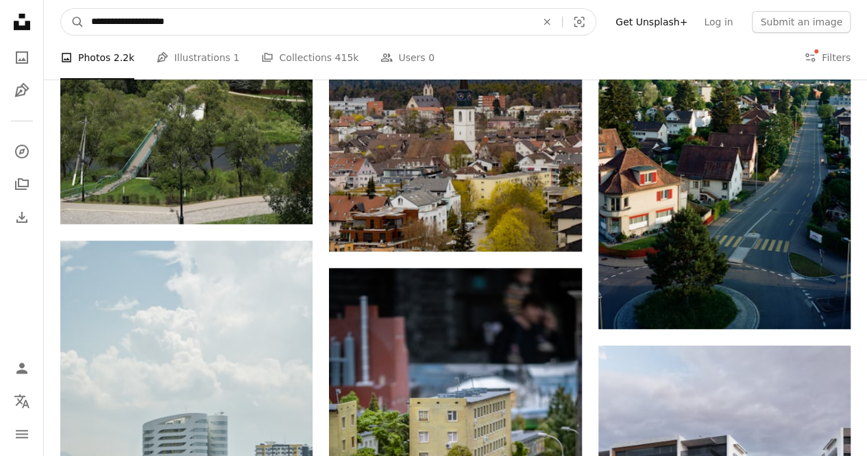
drag, startPoint x: 413, startPoint y: 30, endPoint x: 0, endPoint y: 25, distance: 413.3
type input "**********"
click at [61, 9] on button "A magnifying glass" at bounding box center [72, 22] width 23 height 26
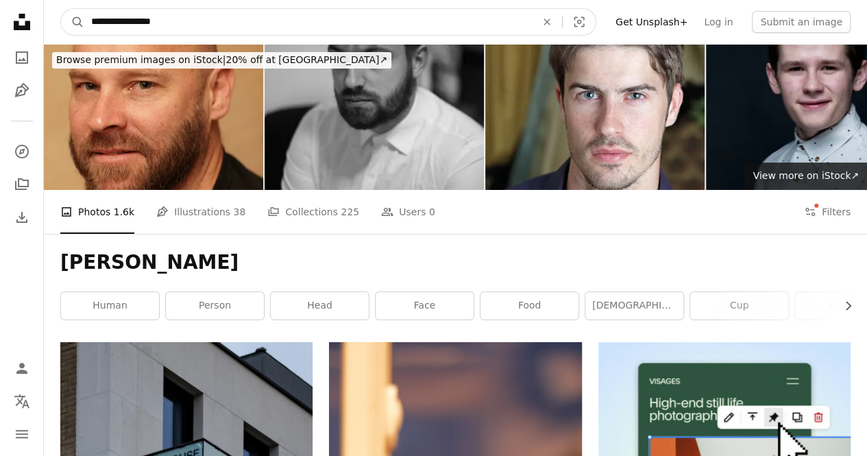
click at [278, 20] on input "**********" at bounding box center [308, 22] width 448 height 26
type input "**********"
click button "A magnifying glass" at bounding box center [72, 22] width 23 height 26
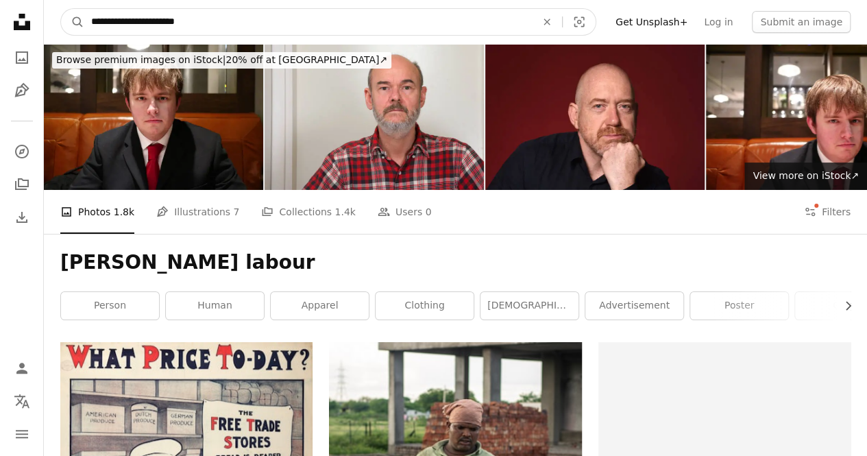
drag, startPoint x: 182, startPoint y: 13, endPoint x: 0, endPoint y: 12, distance: 181.6
type input "**********"
click button "A magnifying glass" at bounding box center [72, 22] width 23 height 26
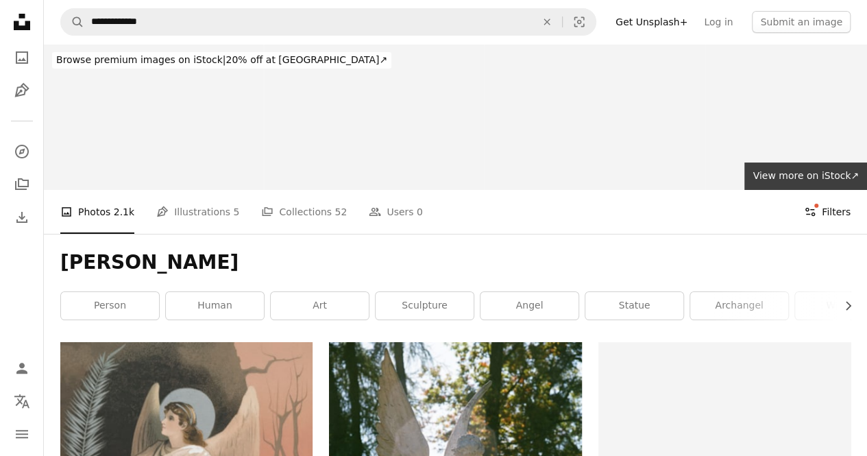
click at [828, 212] on button "Filters Filters" at bounding box center [827, 212] width 47 height 44
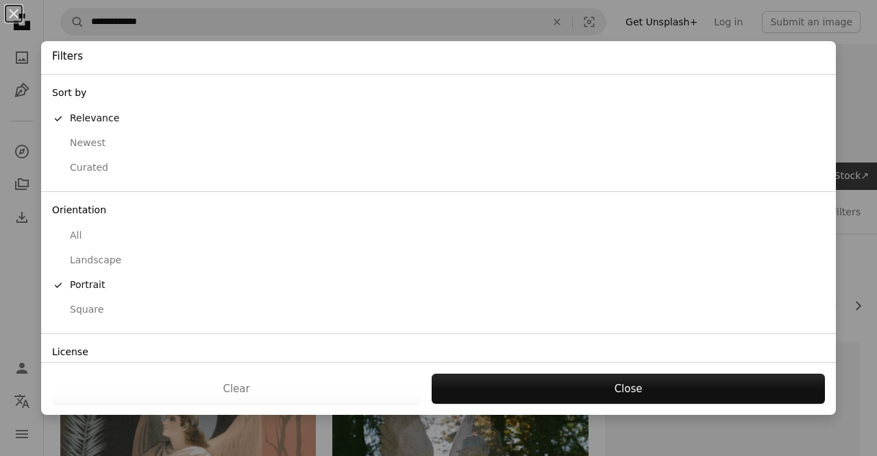
click at [90, 261] on div "Landscape" at bounding box center [438, 261] width 773 height 14
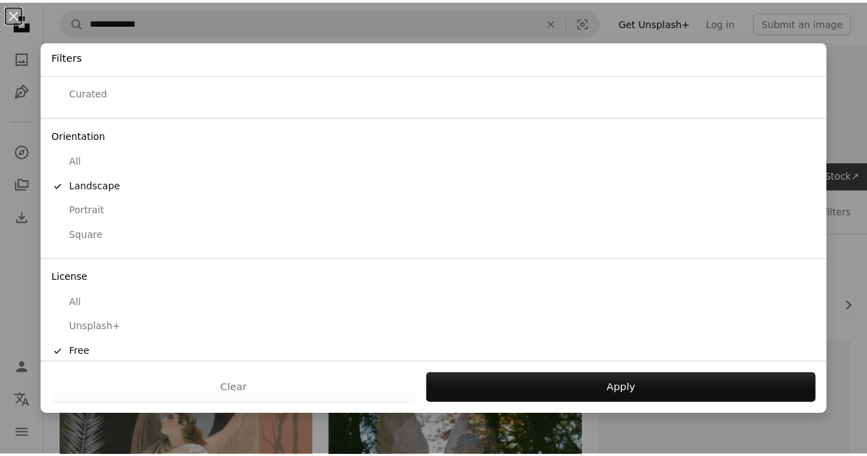
scroll to position [86, 0]
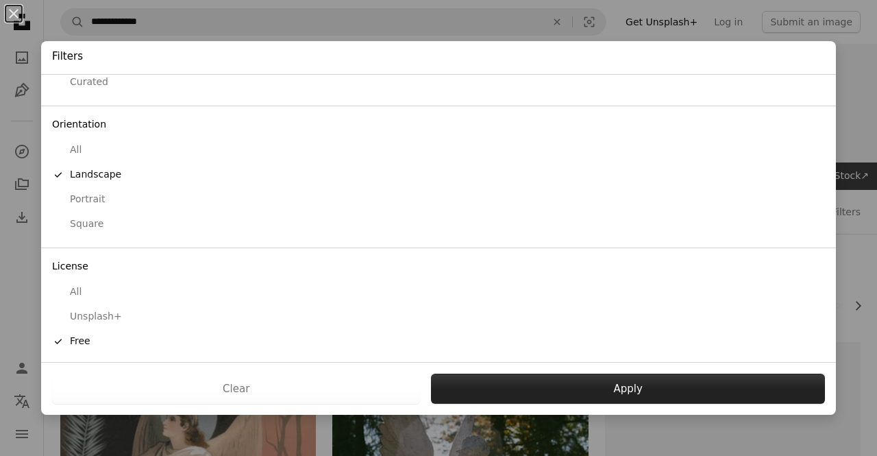
click at [628, 385] on button "Apply" at bounding box center [628, 389] width 394 height 30
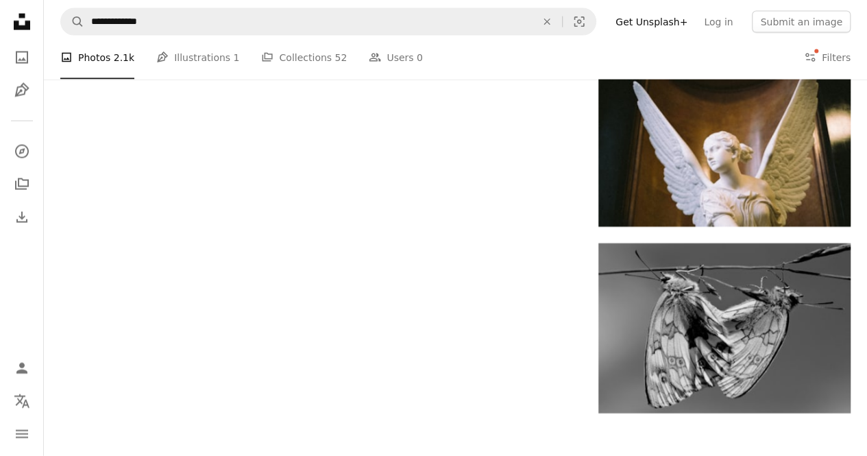
scroll to position [1851, 0]
